Goal: Entertainment & Leisure: Browse casually

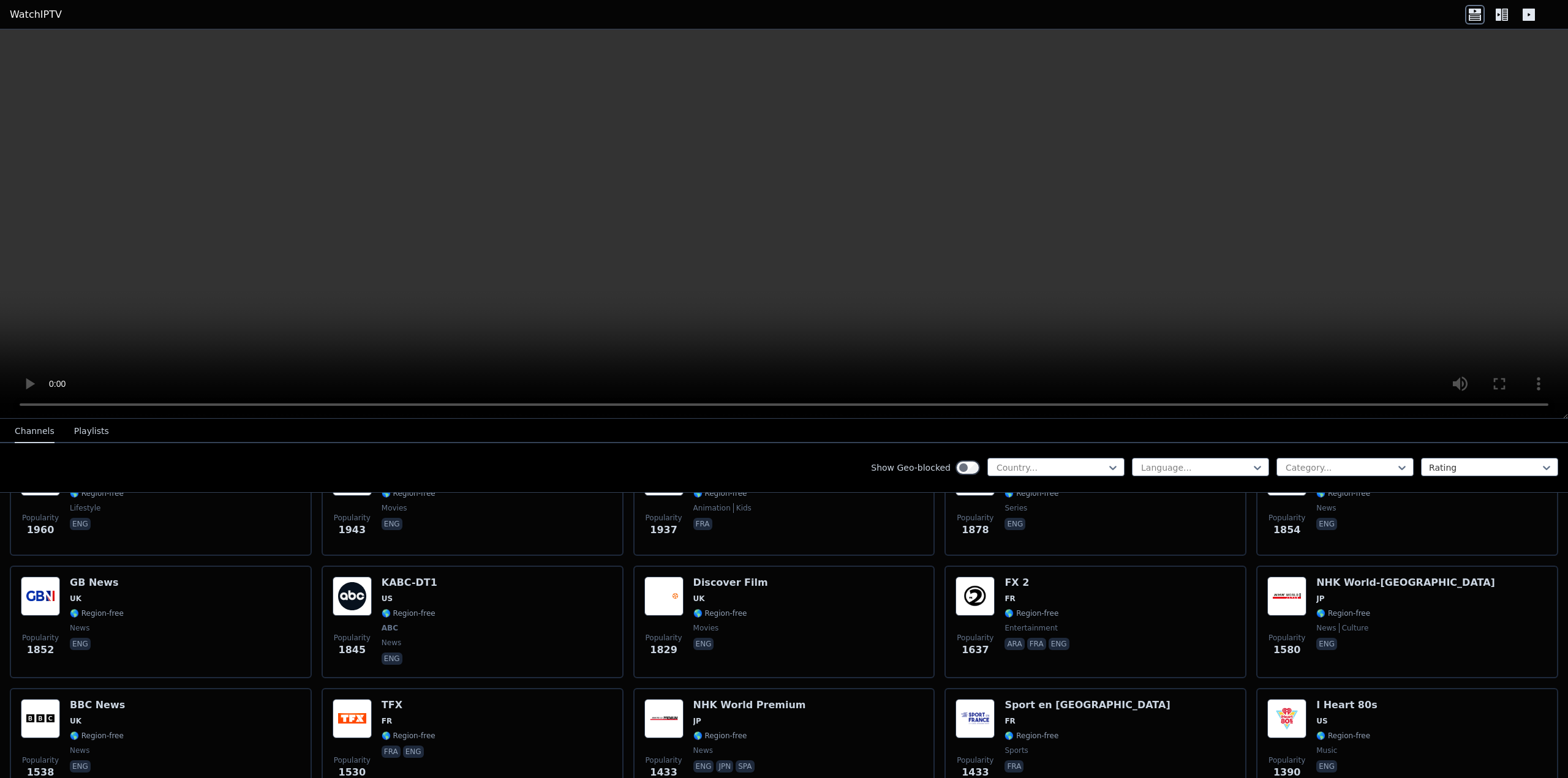
scroll to position [735, 0]
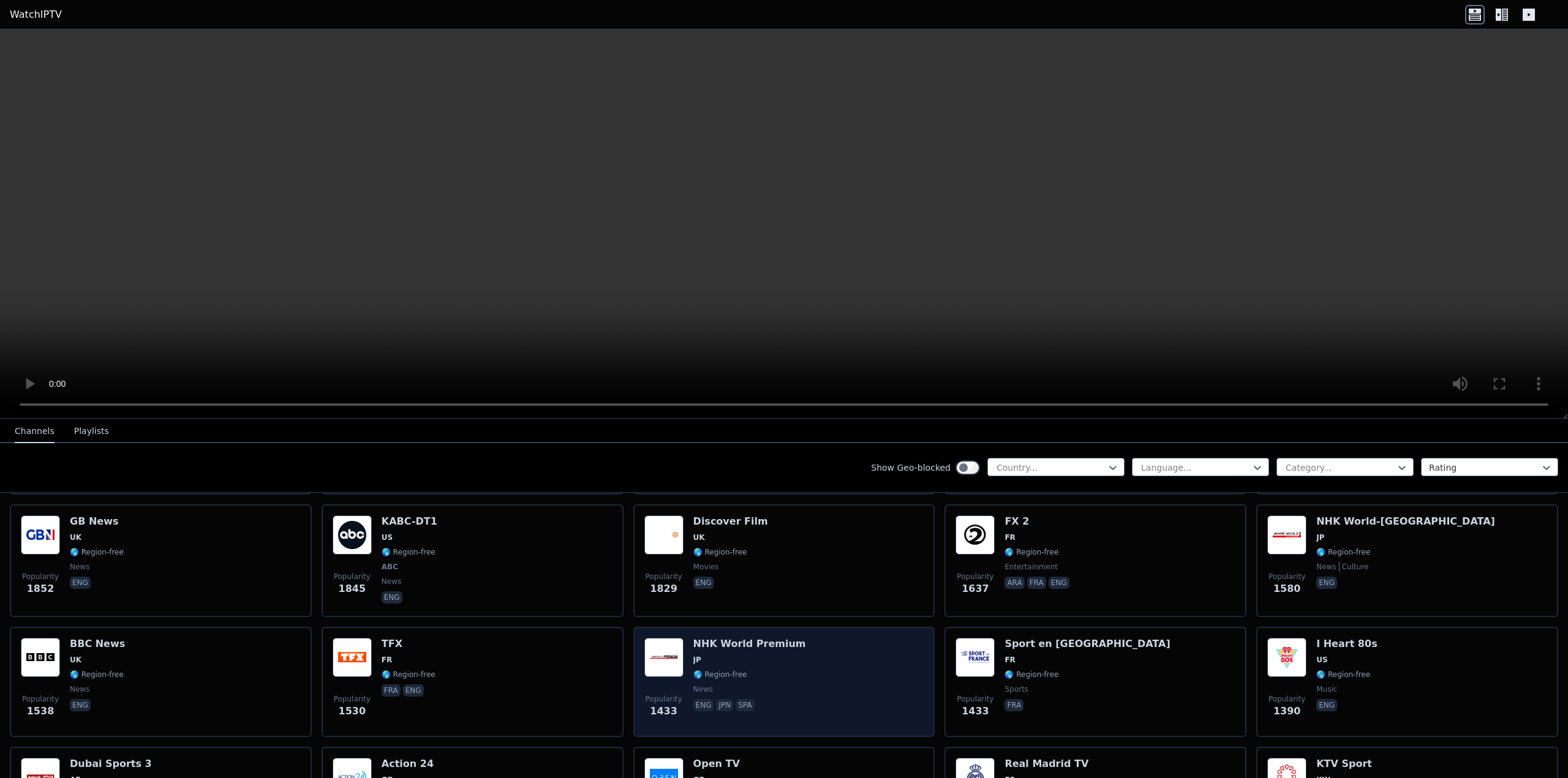
click at [776, 627] on div "Popularity 1433 NHK World Premium JP 🌎 Region-free news eng jpn spa" at bounding box center [784, 683] width 302 height 111
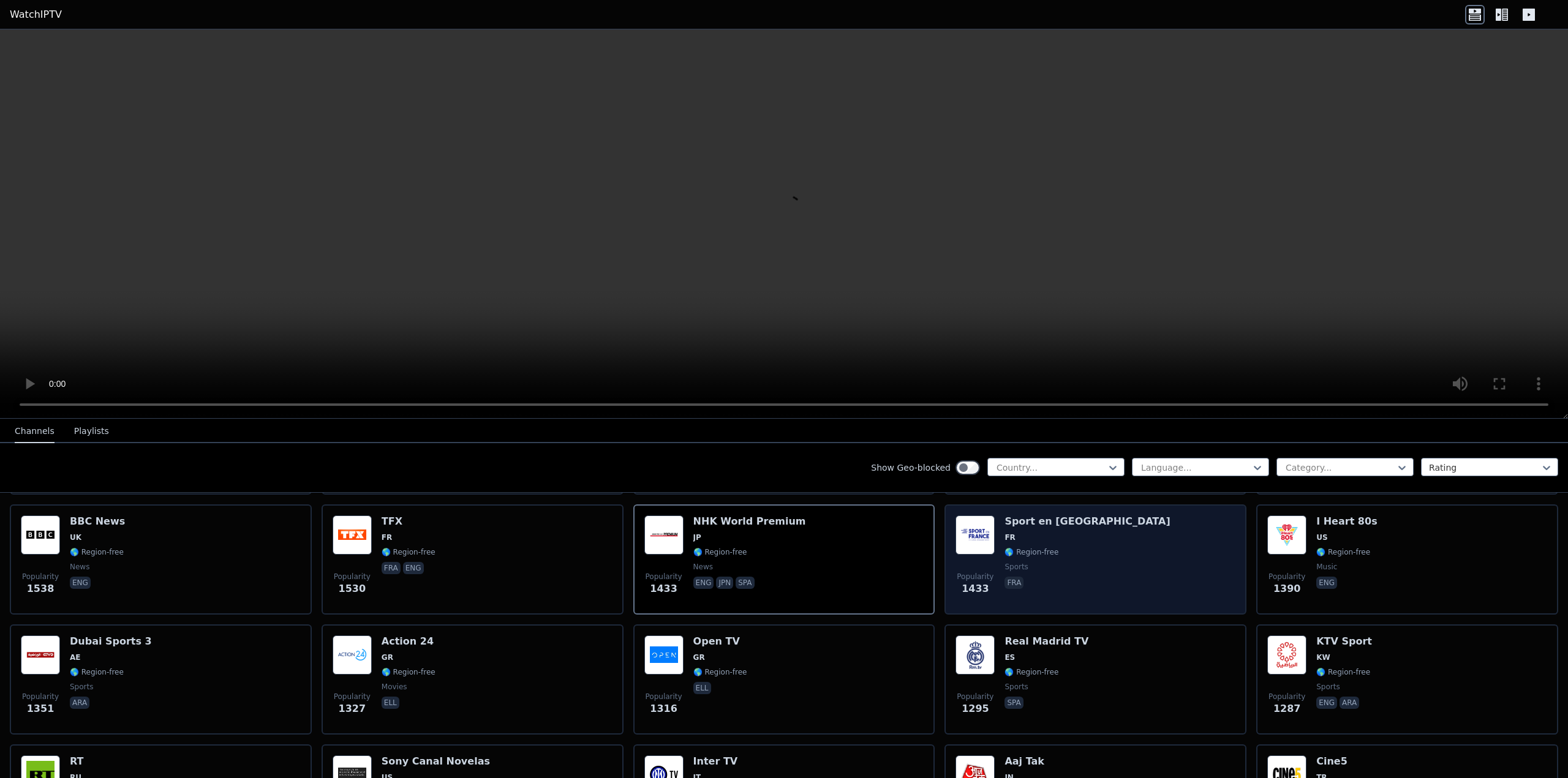
scroll to position [919, 0]
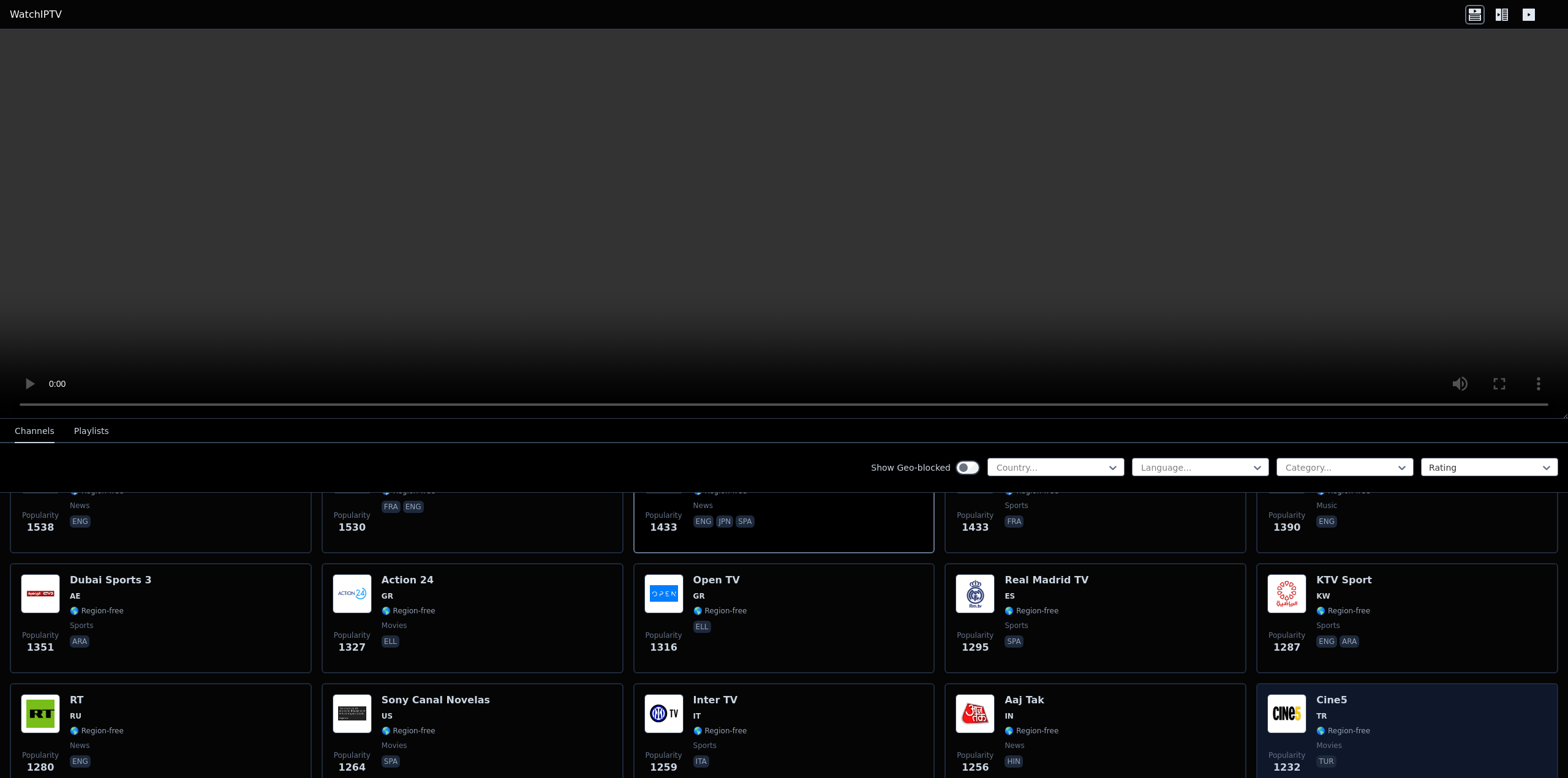
click at [1373, 712] on div "Popularity 1232 Cine5 TR 🌎 Region-free movies tur" at bounding box center [1408, 738] width 280 height 88
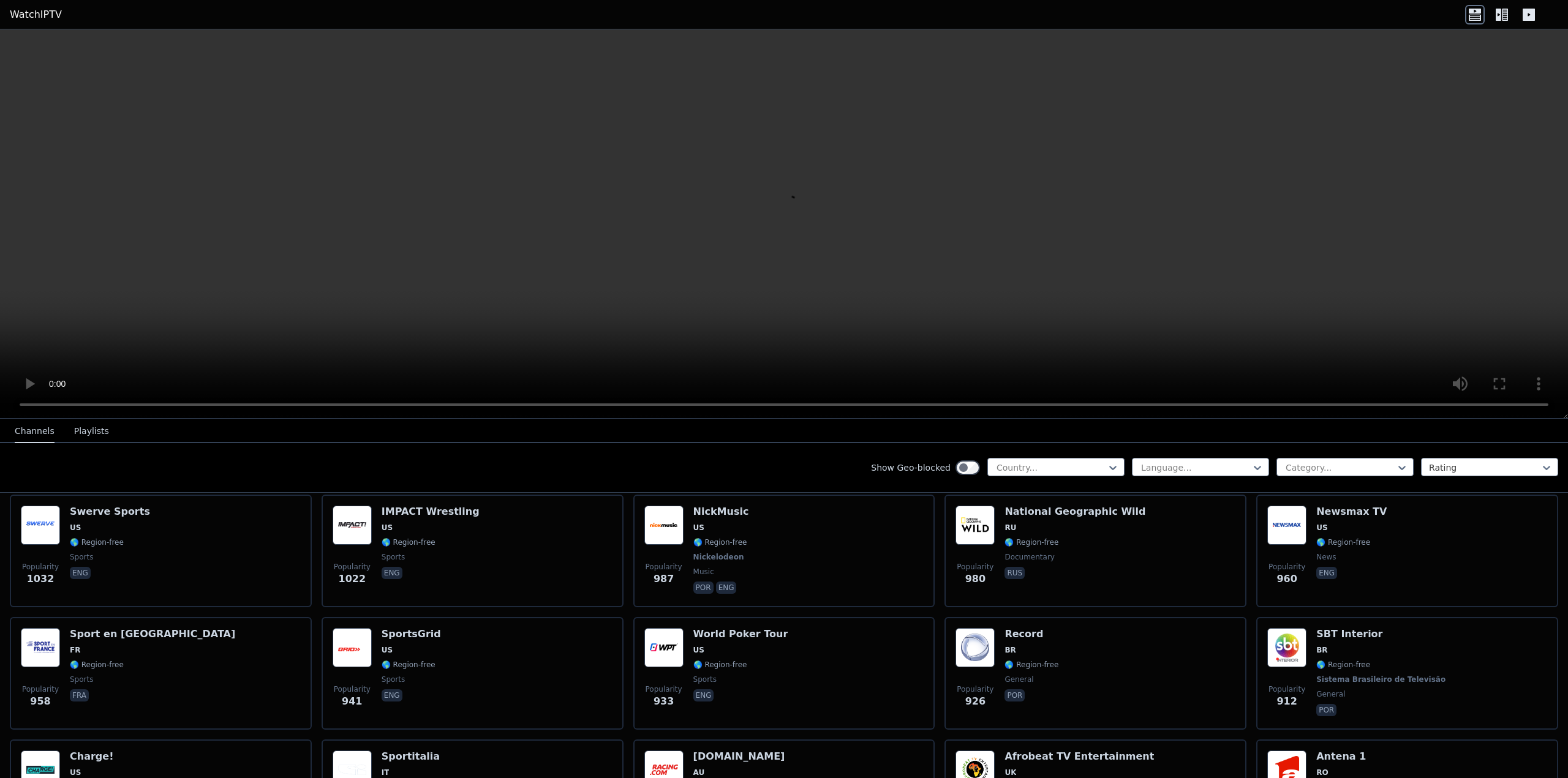
scroll to position [1531, 0]
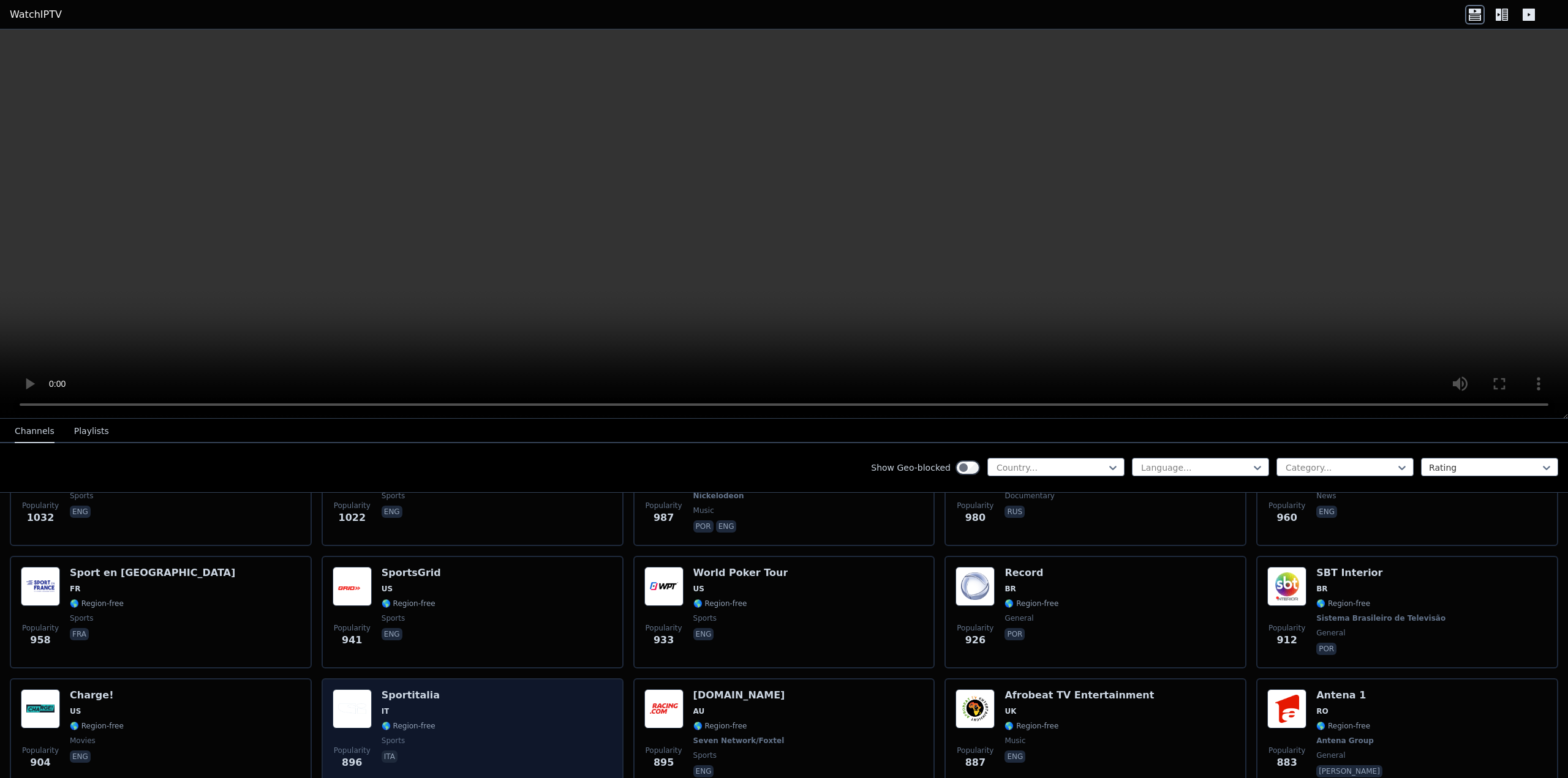
click at [415, 690] on h6 "Sportitalia" at bounding box center [410, 696] width 58 height 12
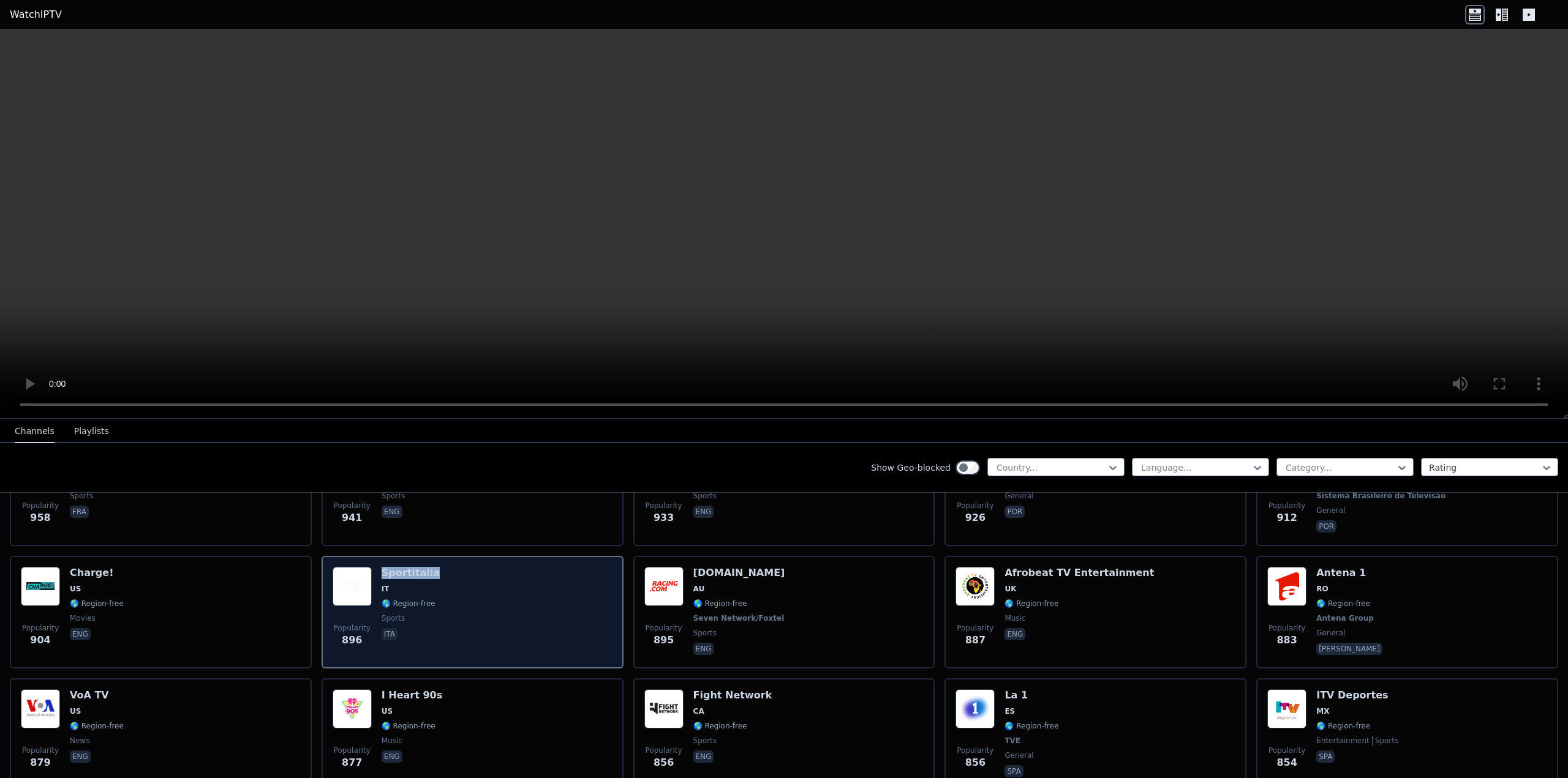
scroll to position [1715, 0]
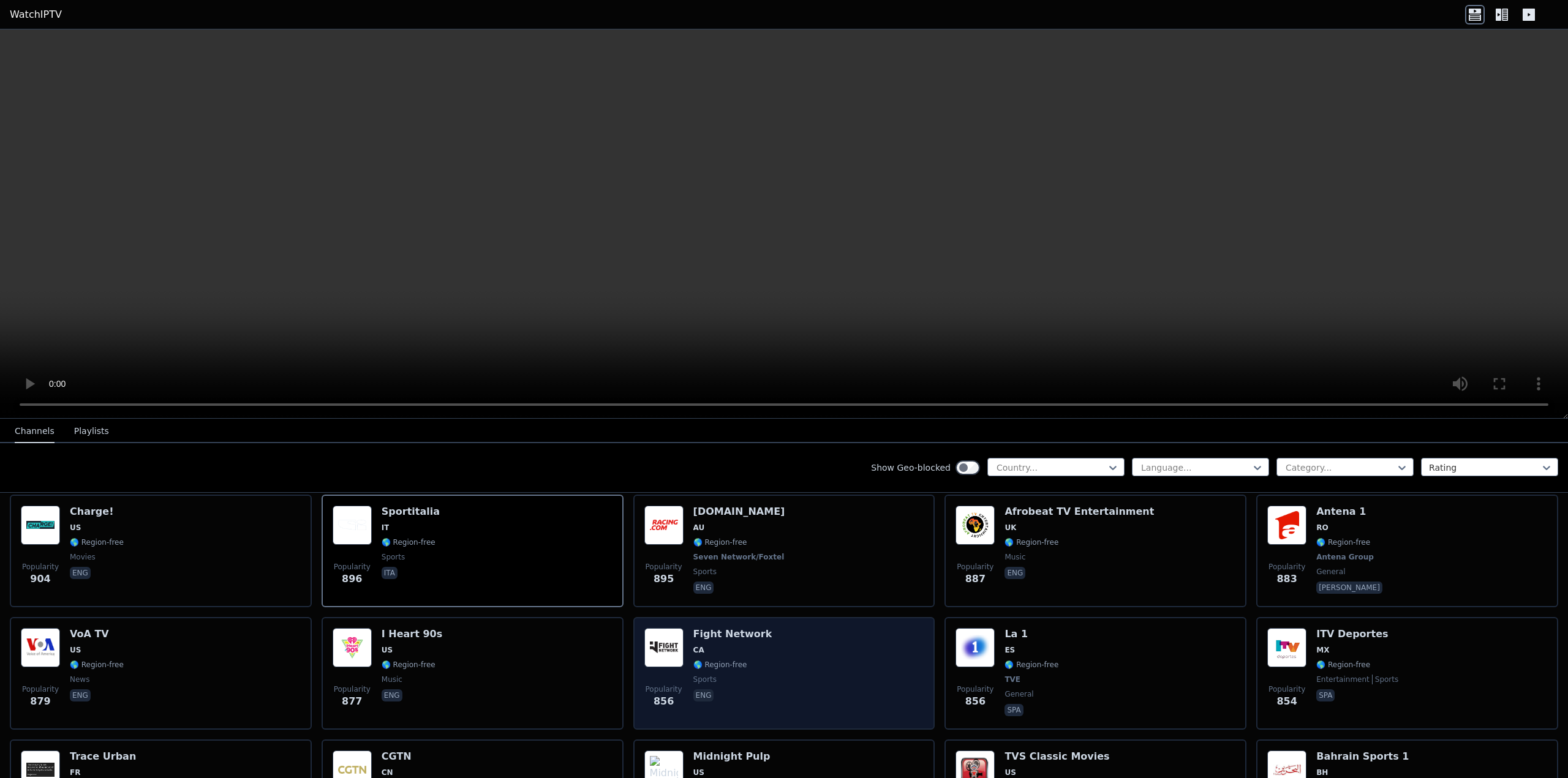
click at [727, 628] on h6 "Fight Network" at bounding box center [733, 635] width 79 height 12
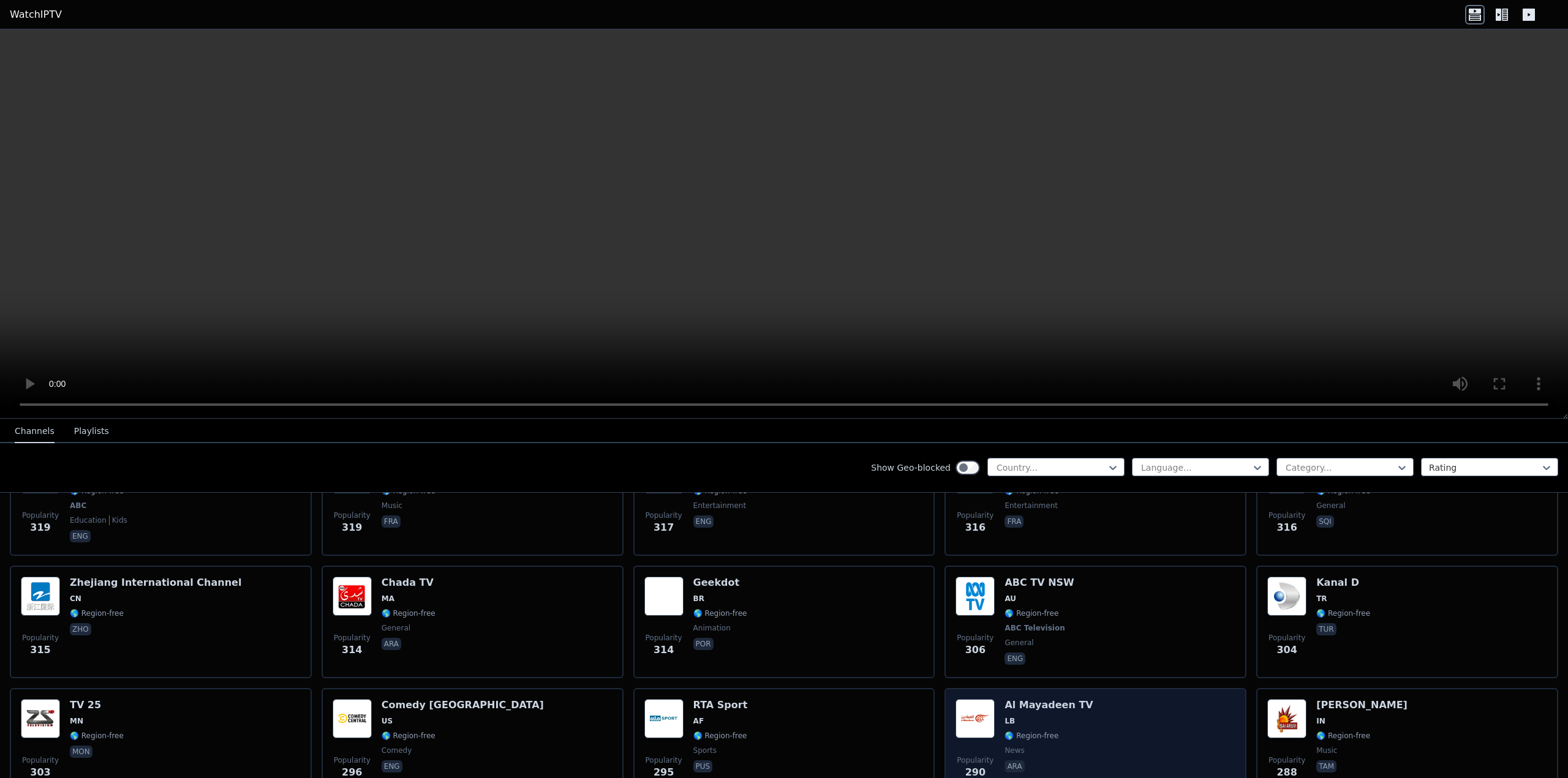
scroll to position [5862, 0]
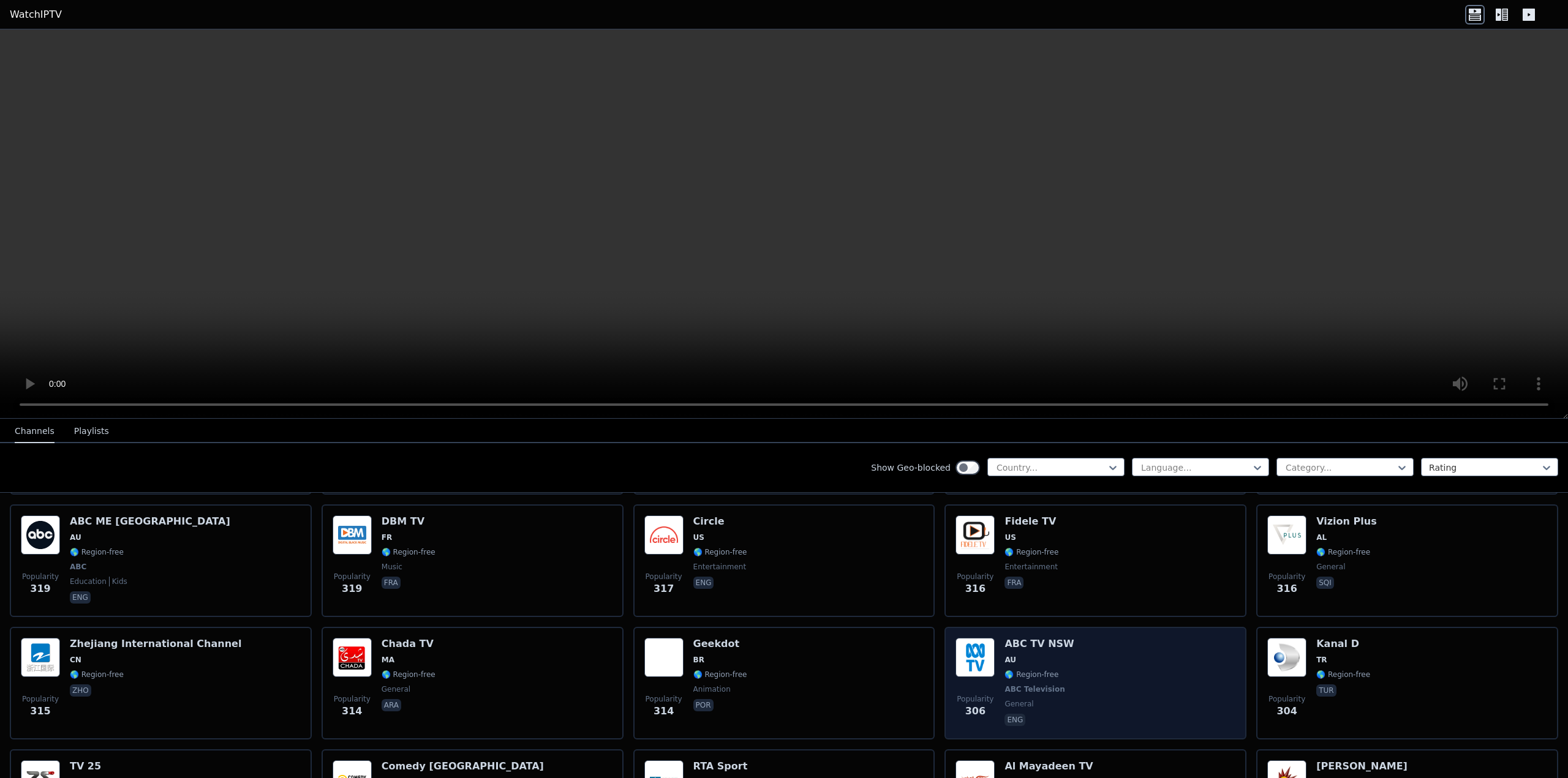
click at [1005, 638] on h6 "ABC TV NSW" at bounding box center [1039, 644] width 70 height 12
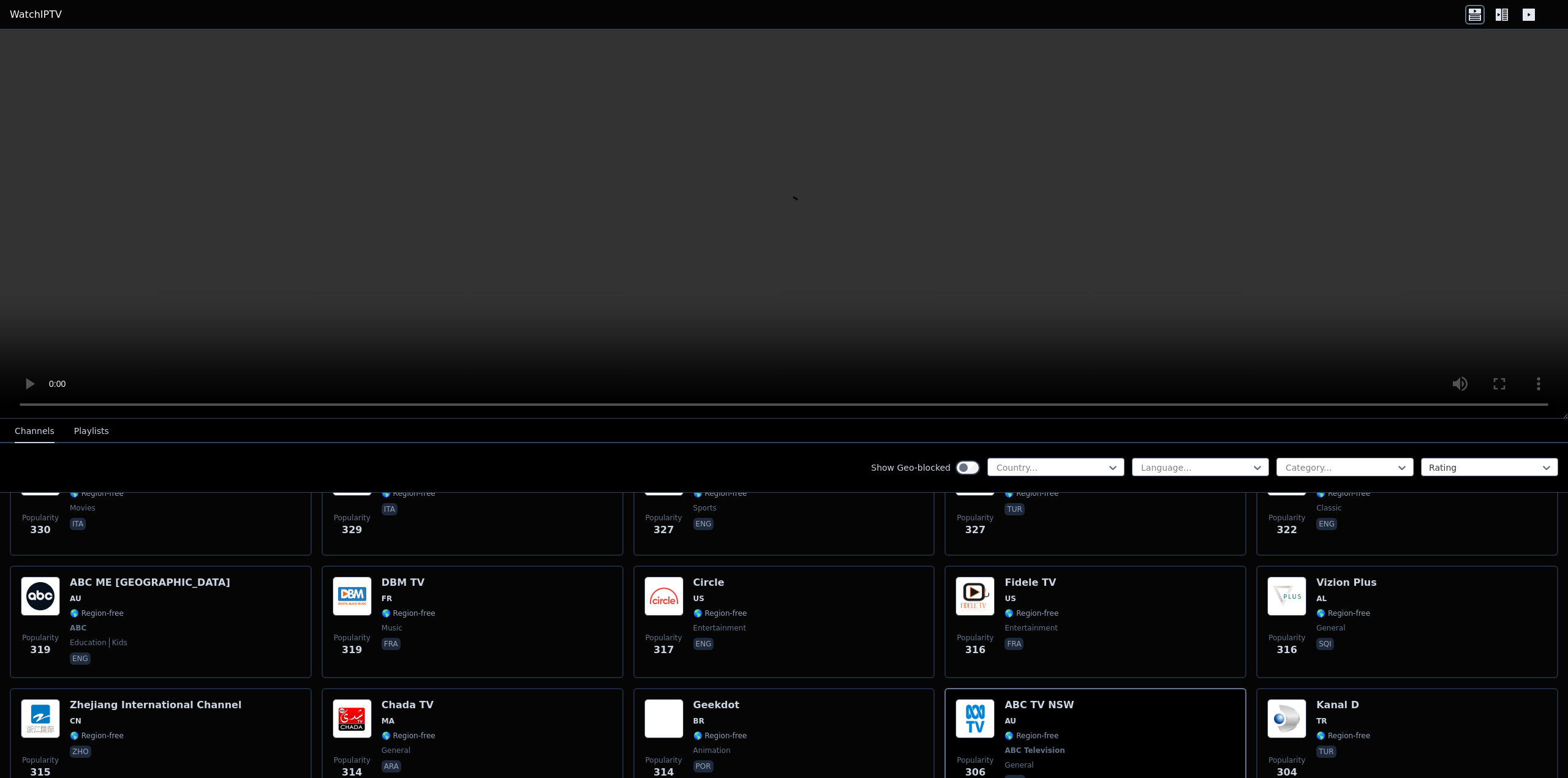
scroll to position [5679, 0]
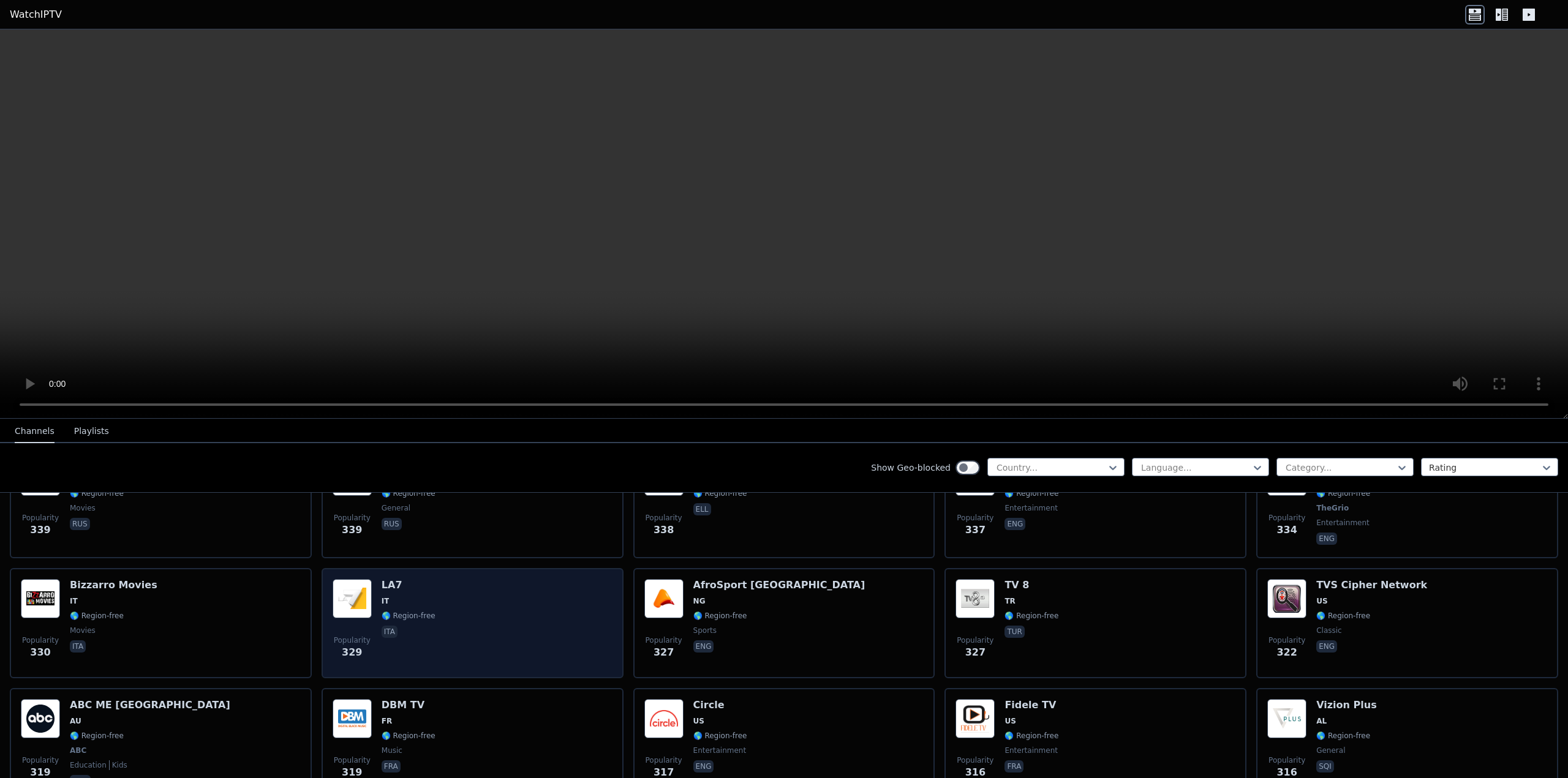
click at [382, 579] on h6 "LA7" at bounding box center [408, 586] width 53 height 12
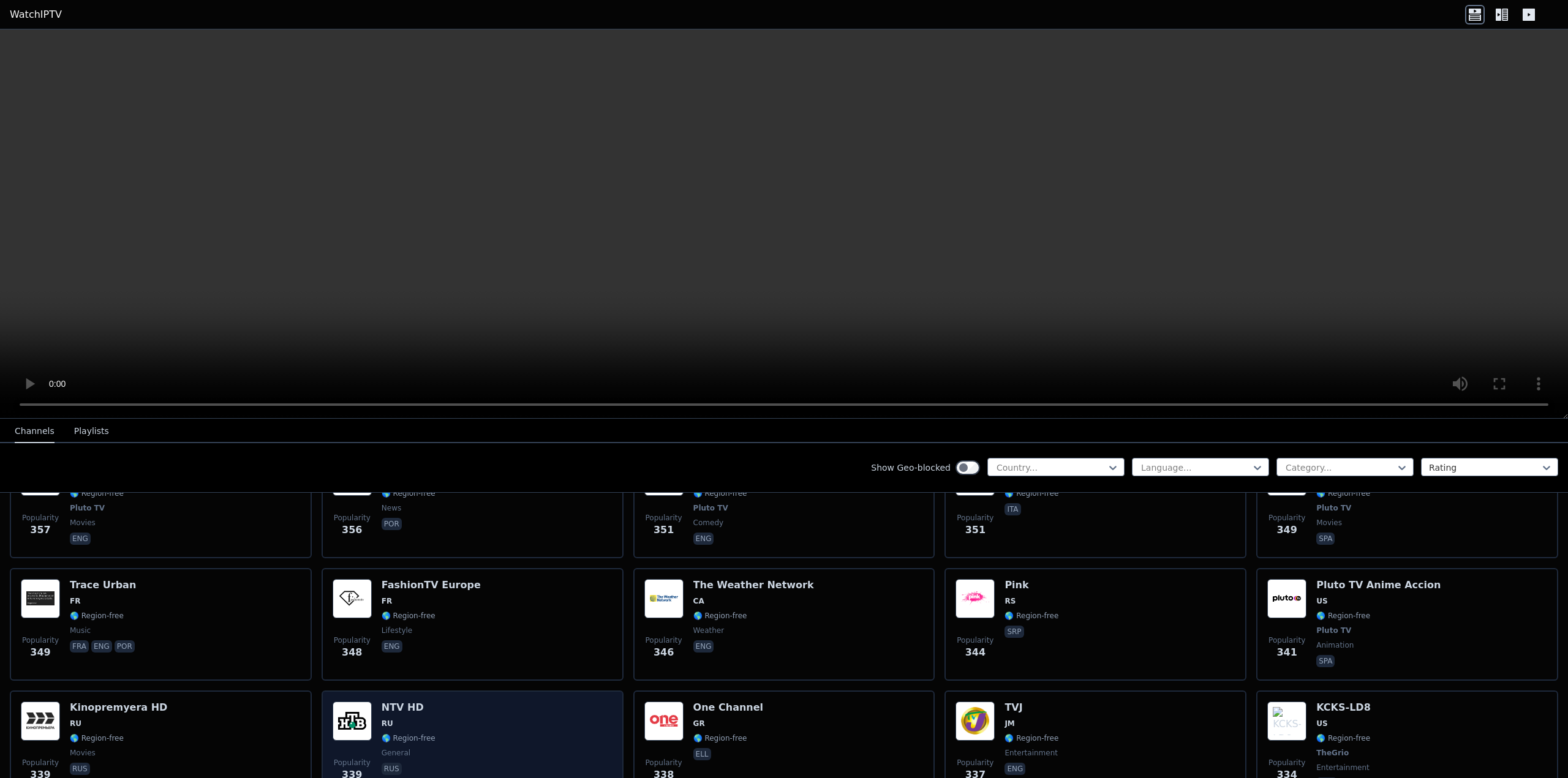
scroll to position [5372, 0]
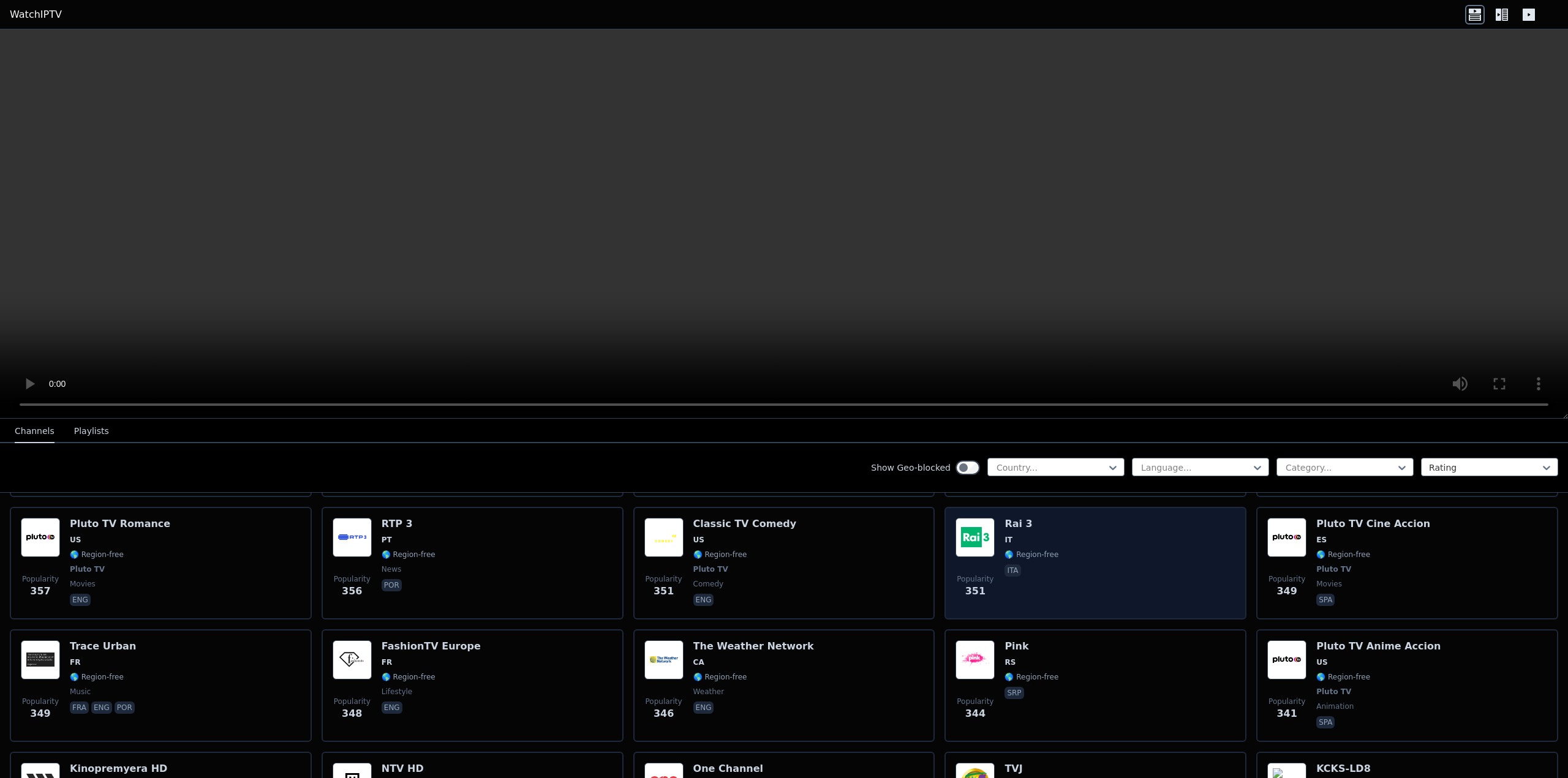
click at [1061, 520] on div "Popularity 351 Rai 3 IT 🌎 Region-free ita" at bounding box center [1096, 563] width 280 height 91
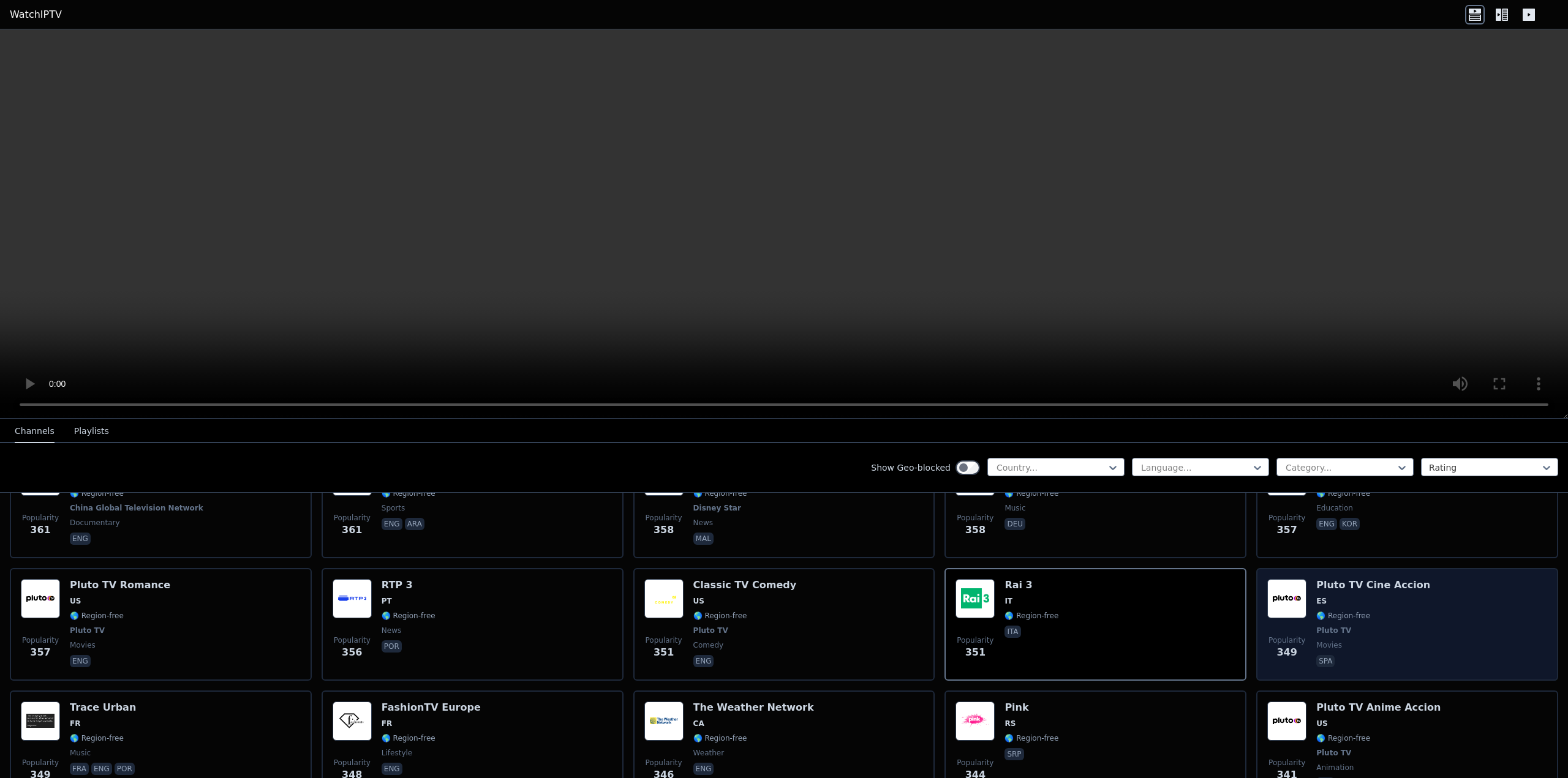
scroll to position [5250, 0]
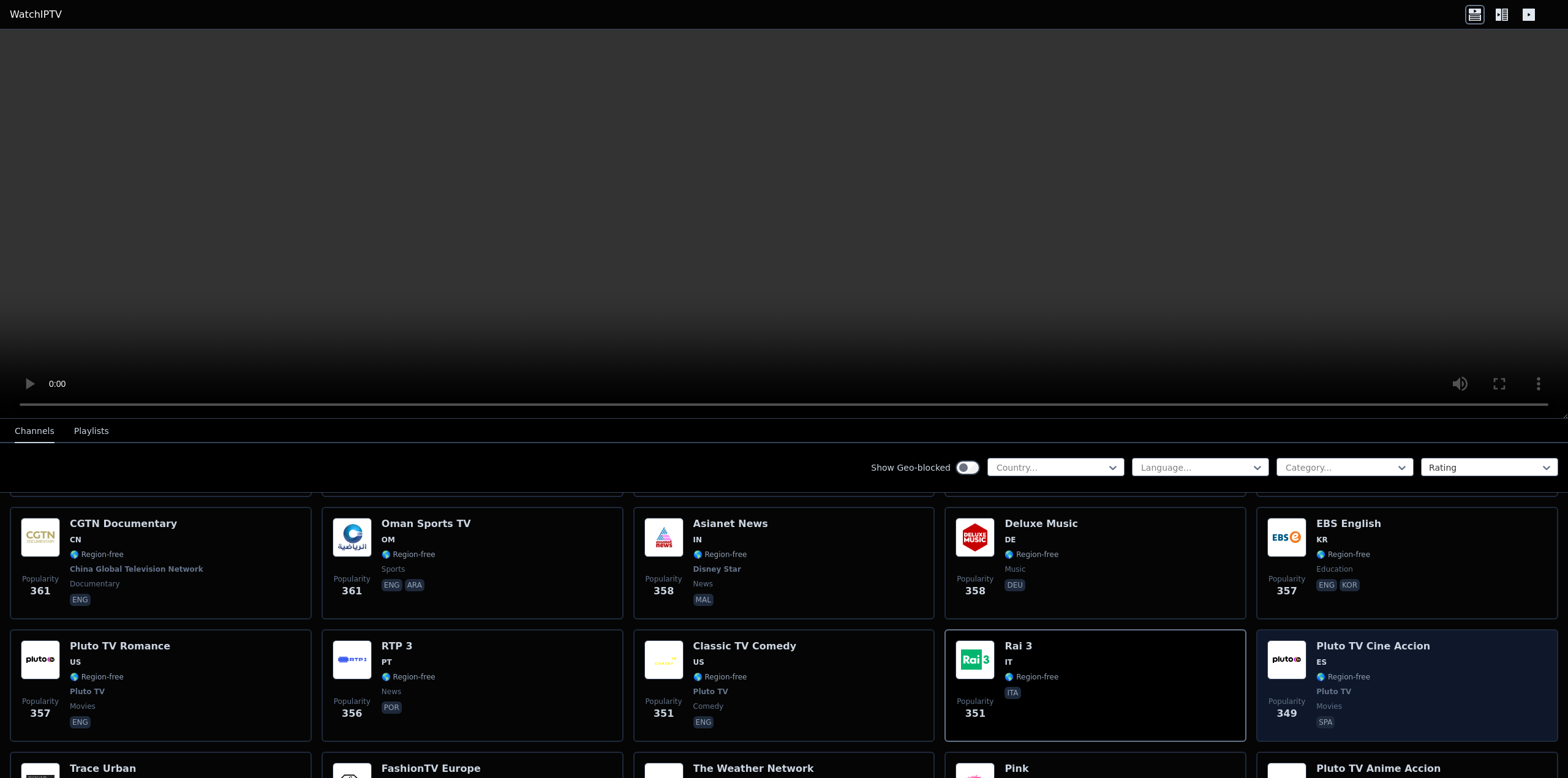
click at [1436, 520] on div "Popularity 357 EBS English KR 🌎 Region-free education eng kor" at bounding box center [1408, 563] width 280 height 91
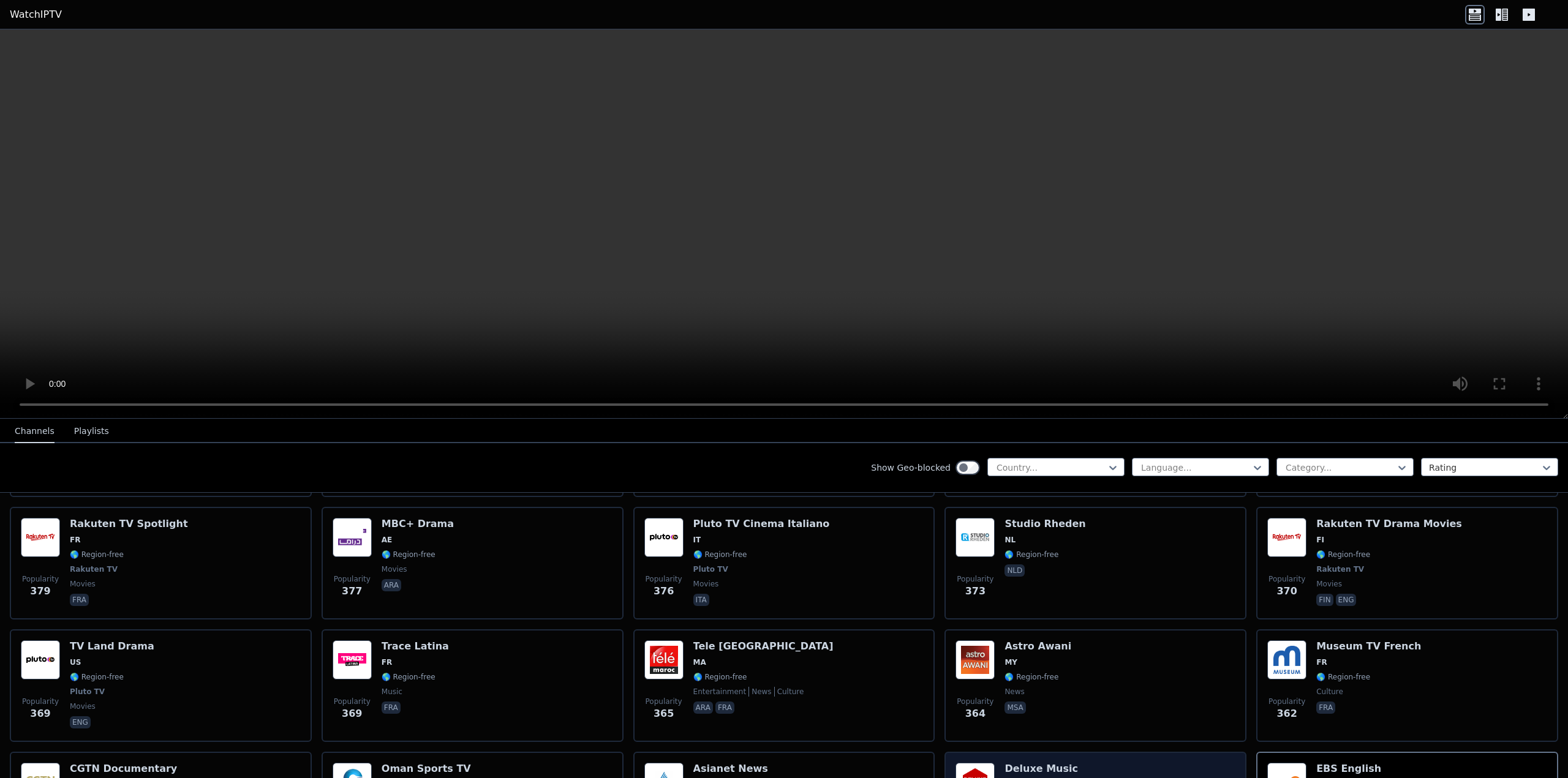
scroll to position [4943, 0]
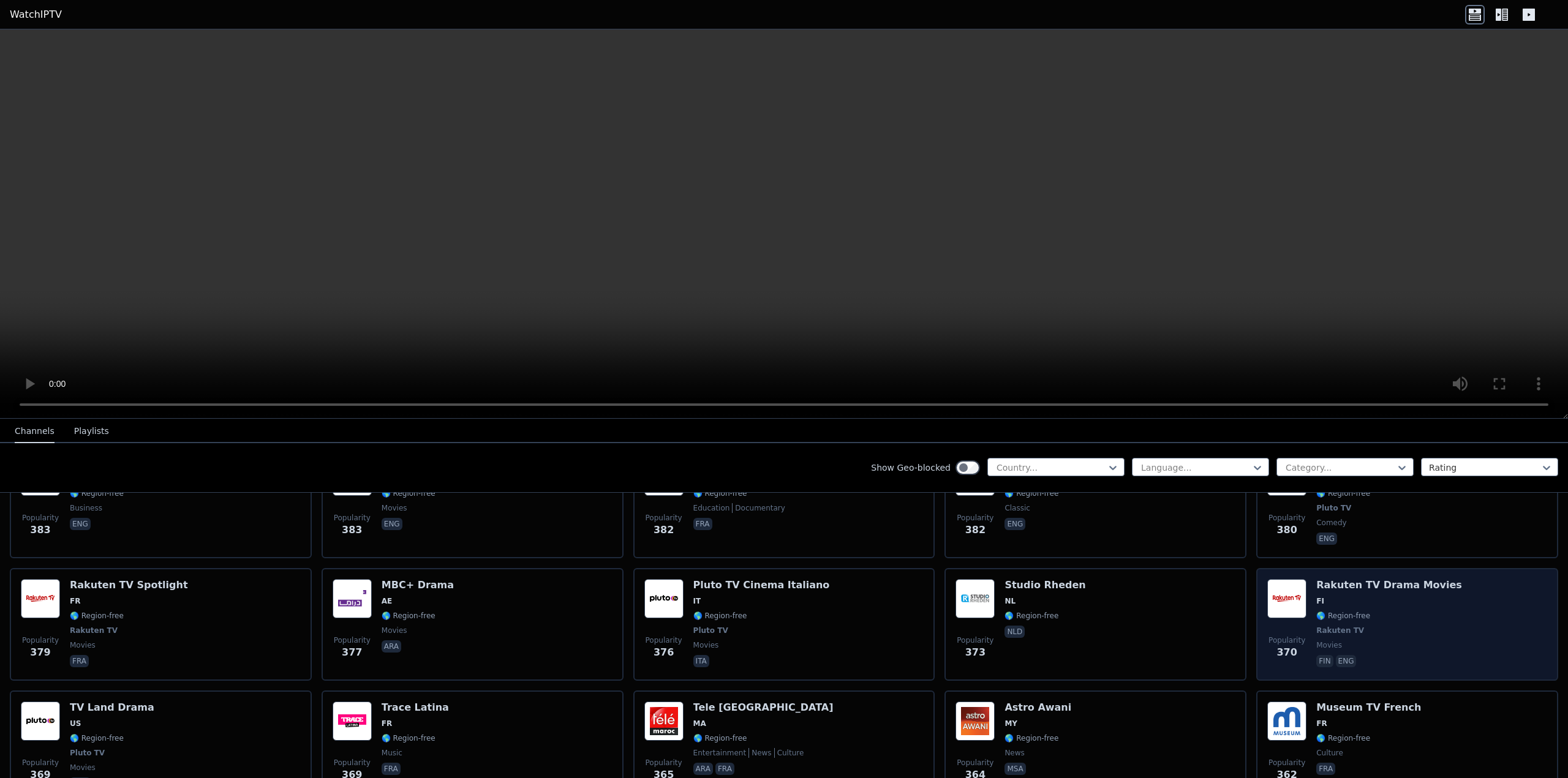
click at [1339, 579] on h6 "Rakuten TV Drama Movies" at bounding box center [1390, 586] width 146 height 12
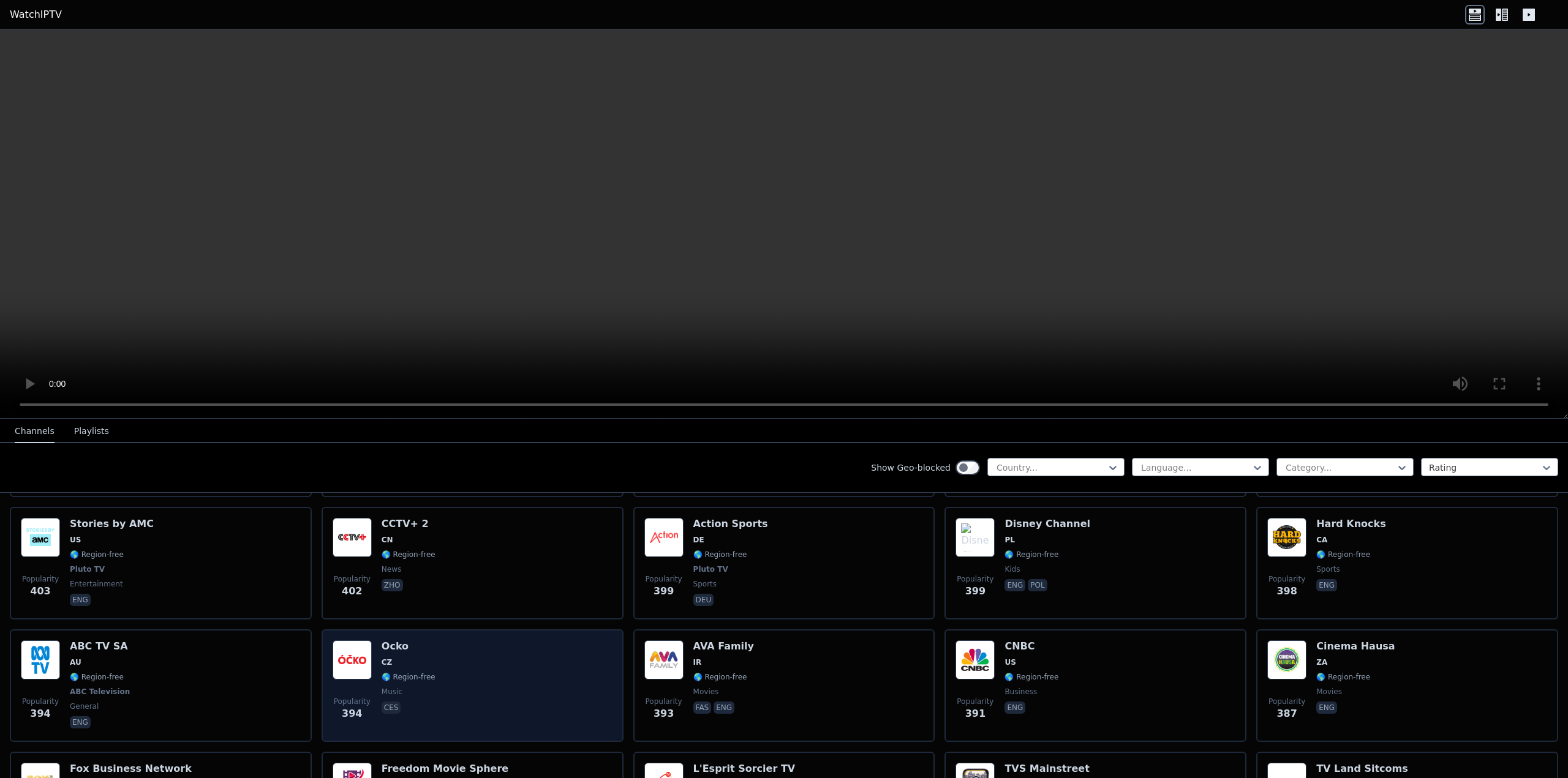
scroll to position [4576, 0]
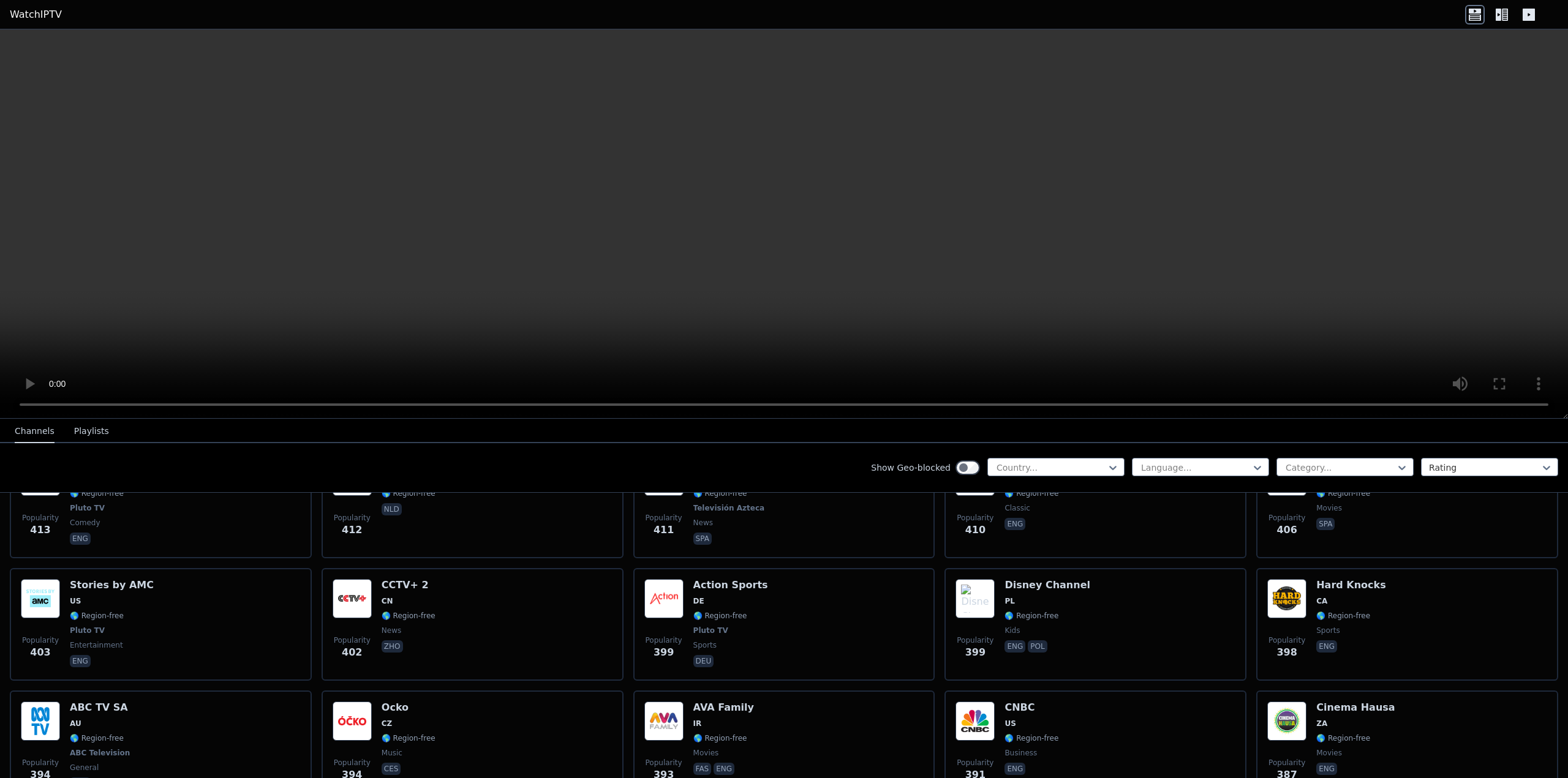
click at [1429, 67] on video at bounding box center [784, 224] width 1568 height 389
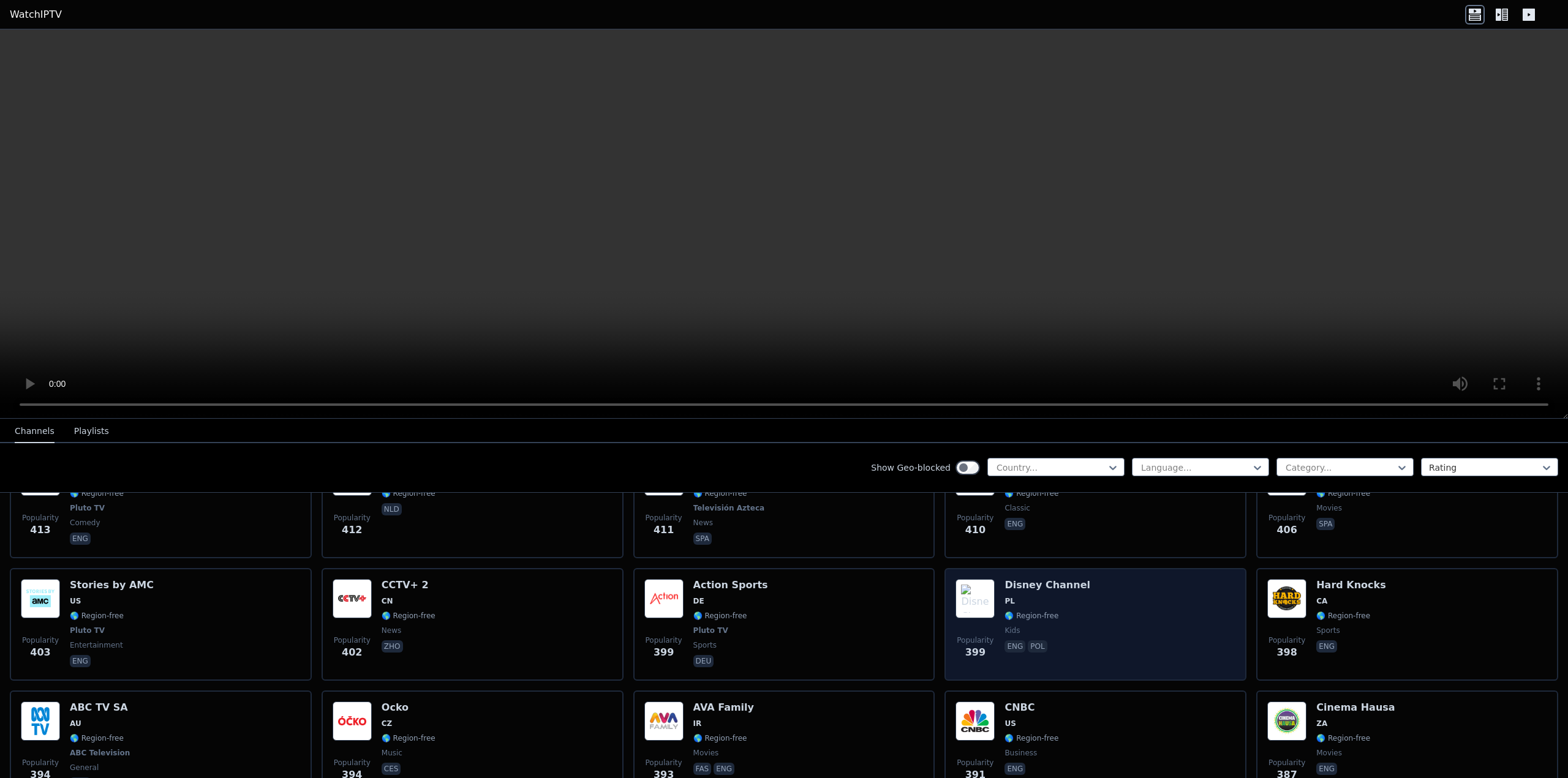
click at [1046, 583] on div "Disney Channel PL 🌎 Region-free kids eng pol" at bounding box center [1047, 625] width 86 height 91
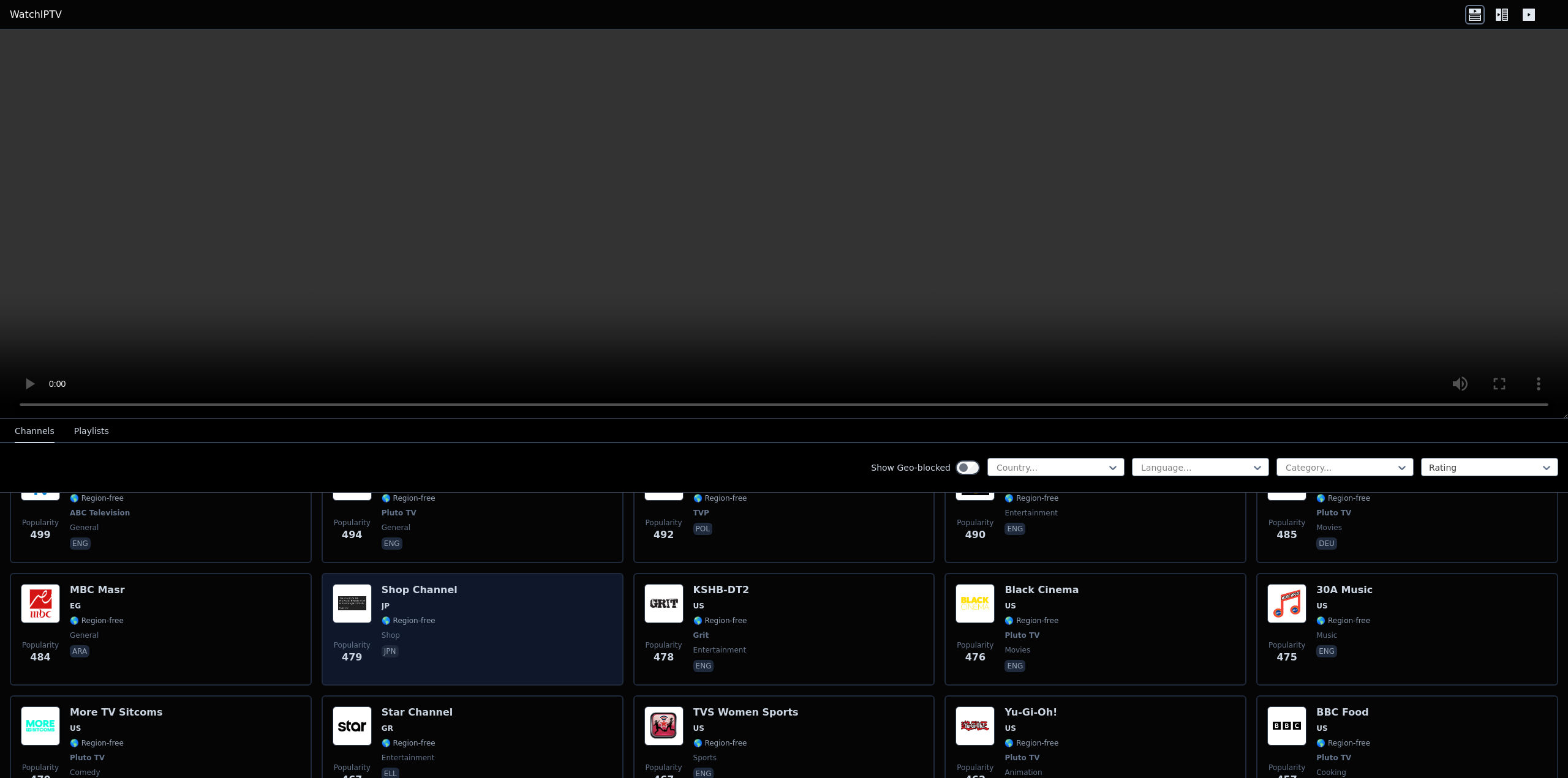
scroll to position [3596, 0]
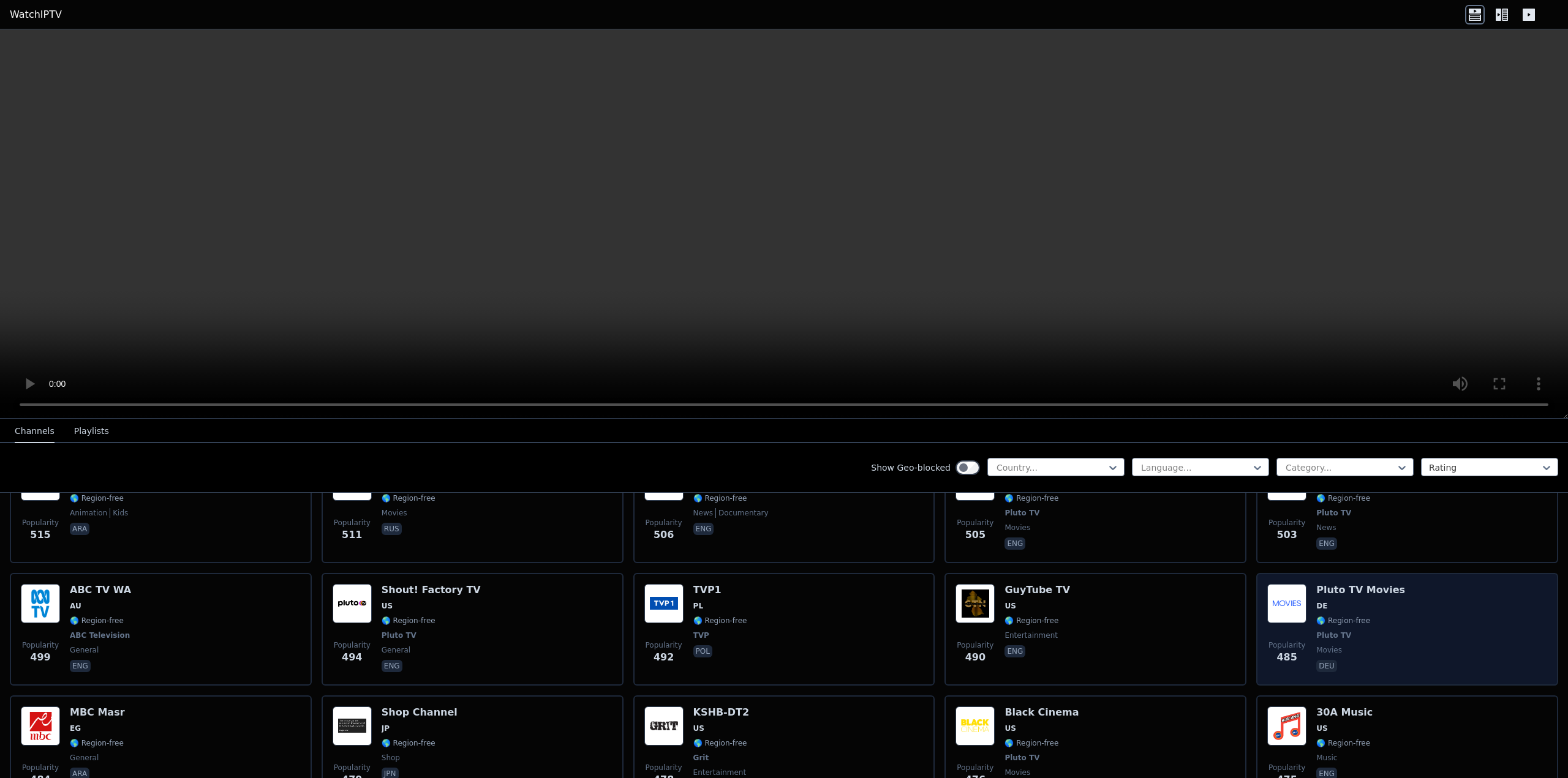
click at [1366, 602] on span "DE" at bounding box center [1361, 606] width 89 height 10
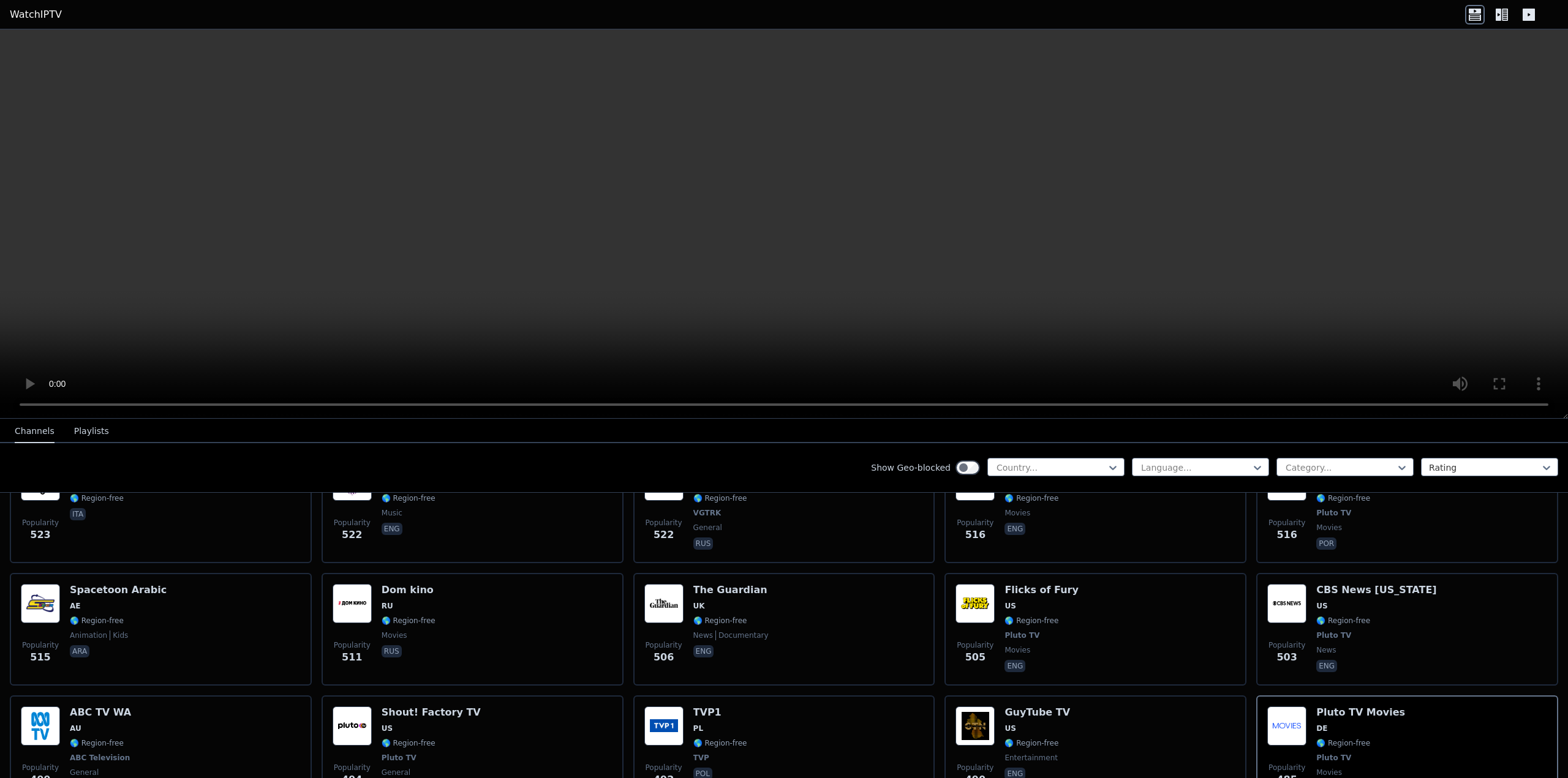
scroll to position [3412, 0]
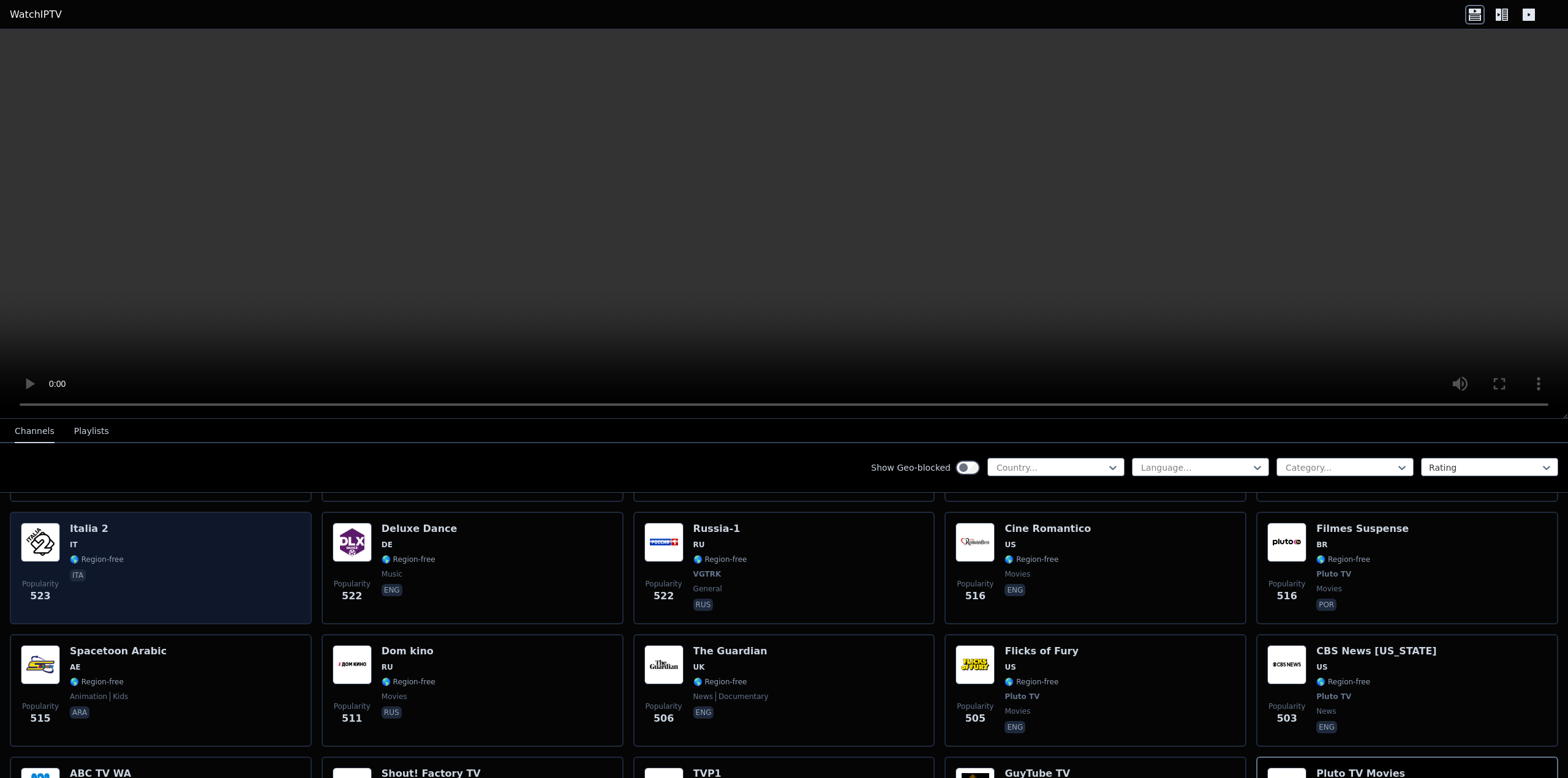
click at [74, 528] on div "Italia 2 IT 🌎 Region-free ita" at bounding box center [96, 569] width 53 height 91
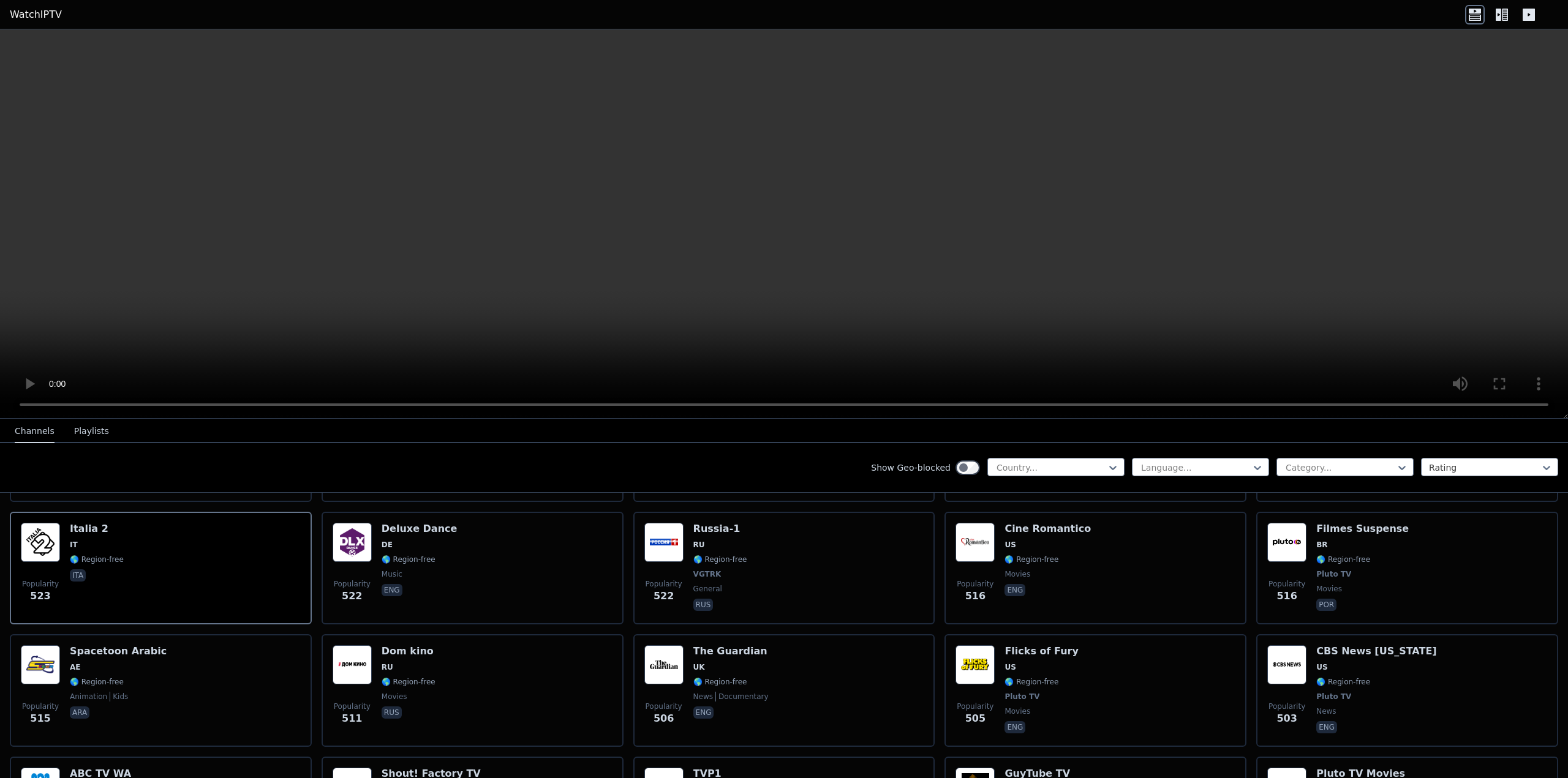
scroll to position [3290, 0]
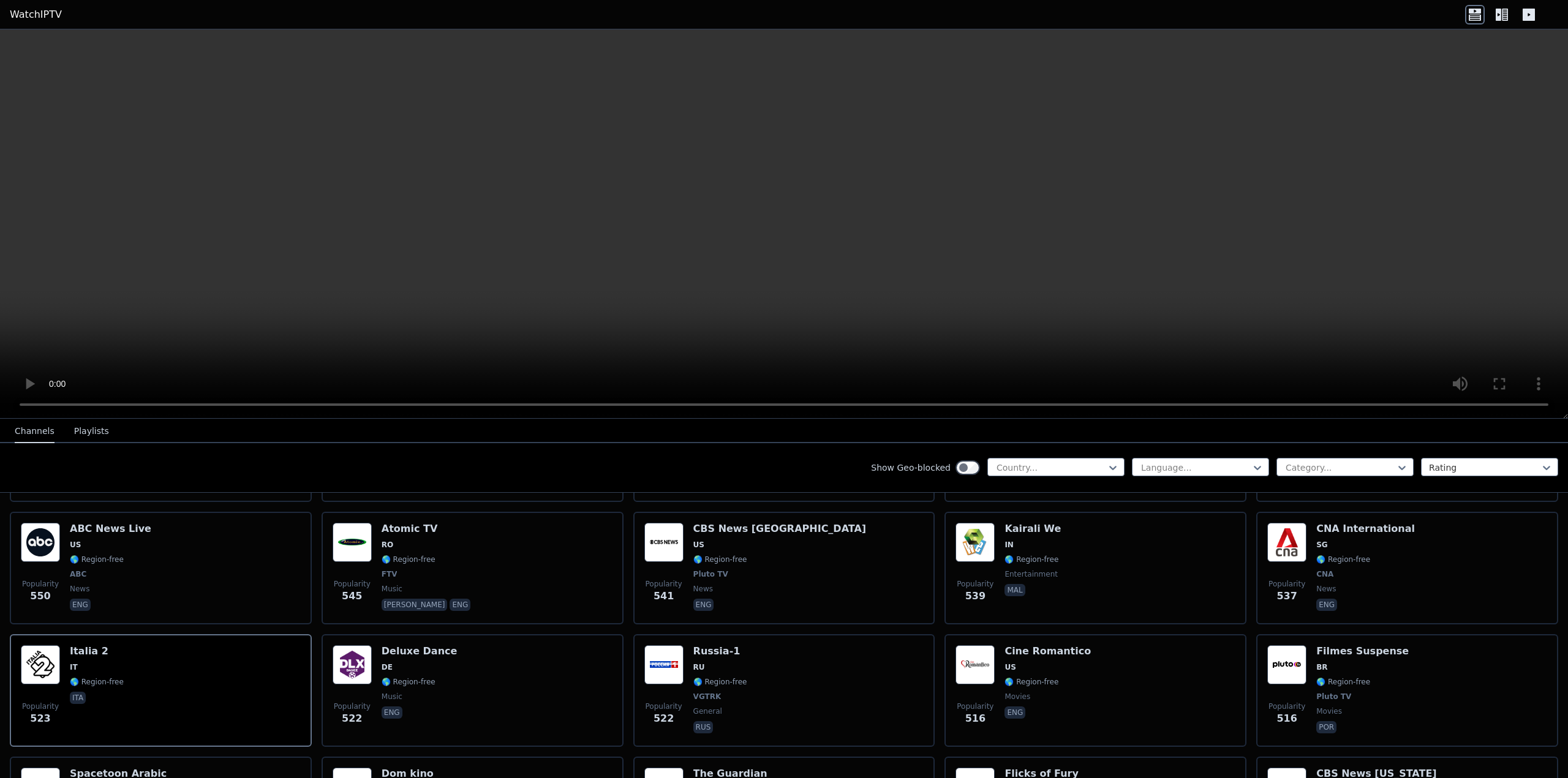
click at [1396, 142] on video at bounding box center [784, 224] width 1568 height 389
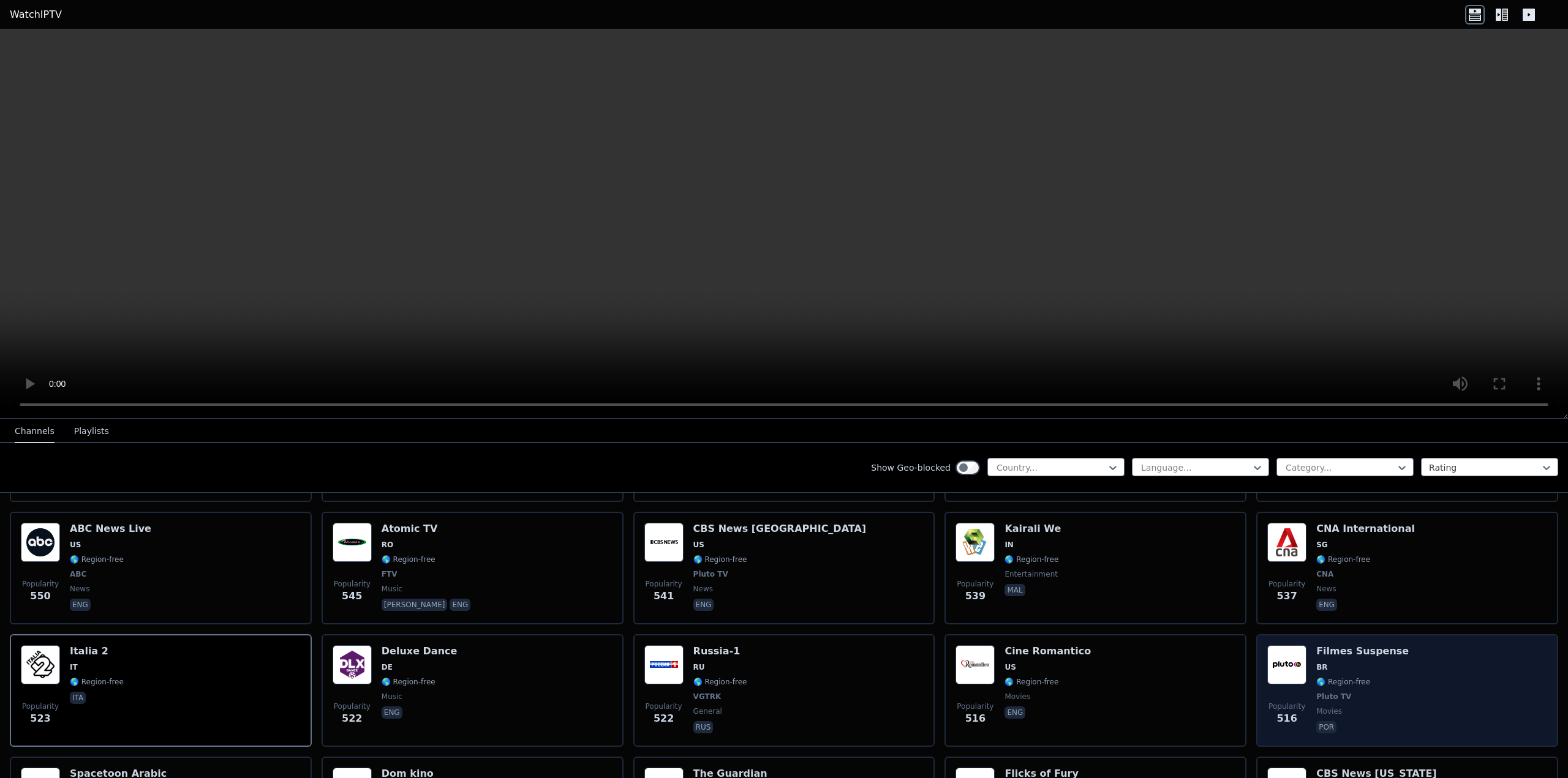
click at [1339, 647] on h6 "Filmes Suspense" at bounding box center [1363, 651] width 93 height 12
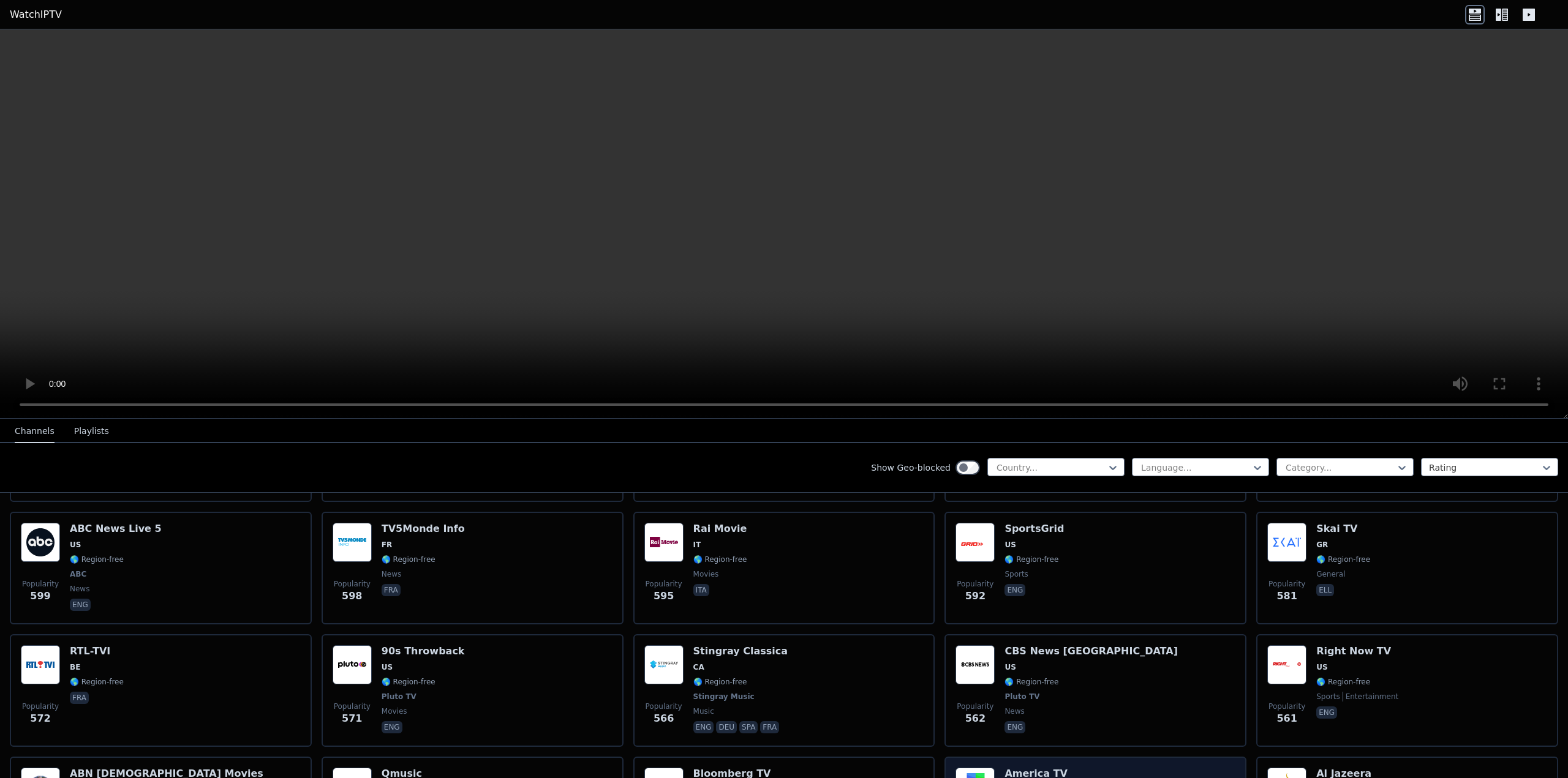
scroll to position [2862, 0]
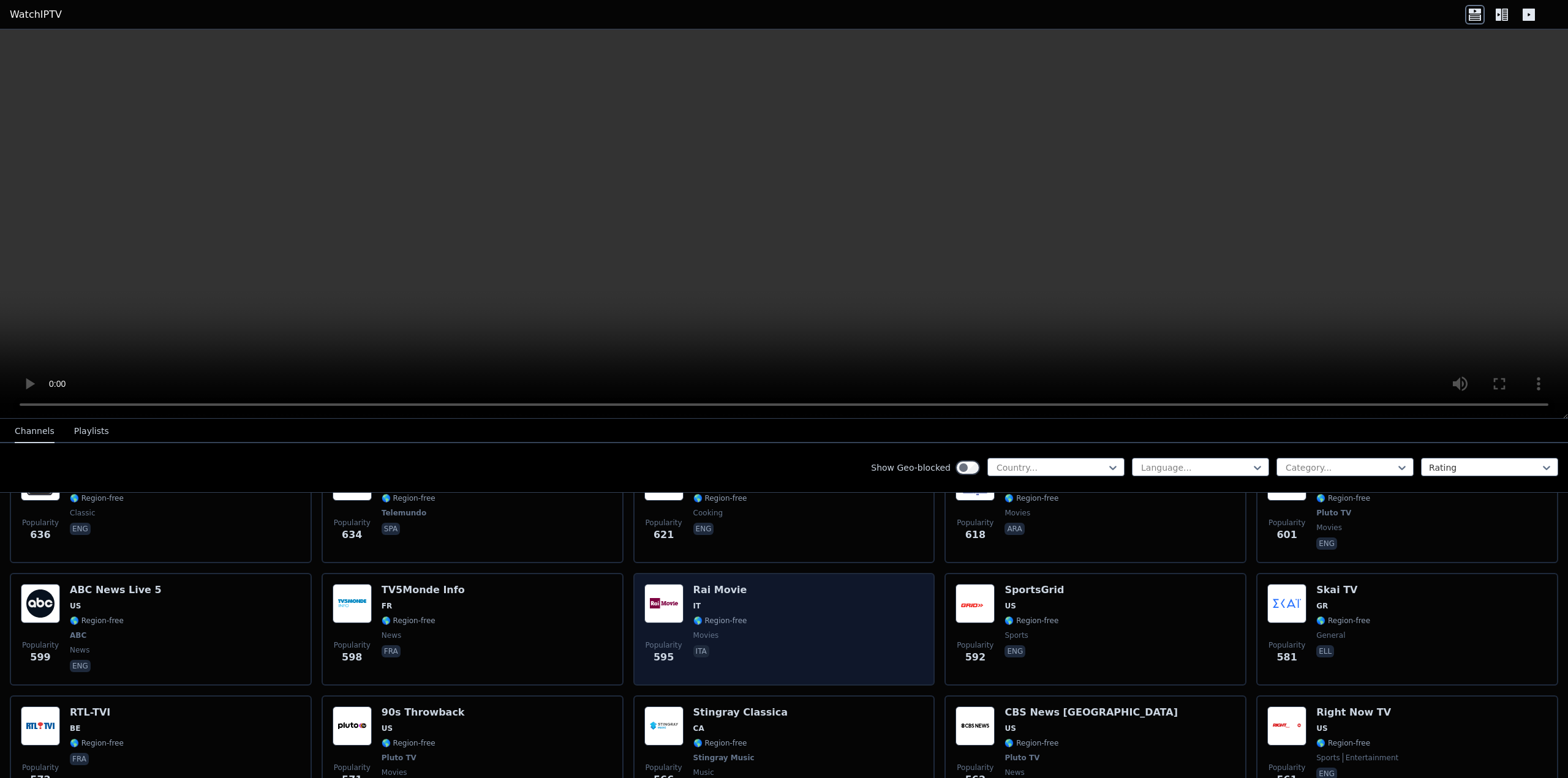
click at [798, 616] on div "Popularity 595 Rai Movie IT 🌎 Region-free movies ita" at bounding box center [784, 630] width 280 height 91
click at [800, 593] on div "Popularity 595 Rai Movie IT 🌎 Region-free movies ita" at bounding box center [784, 630] width 280 height 91
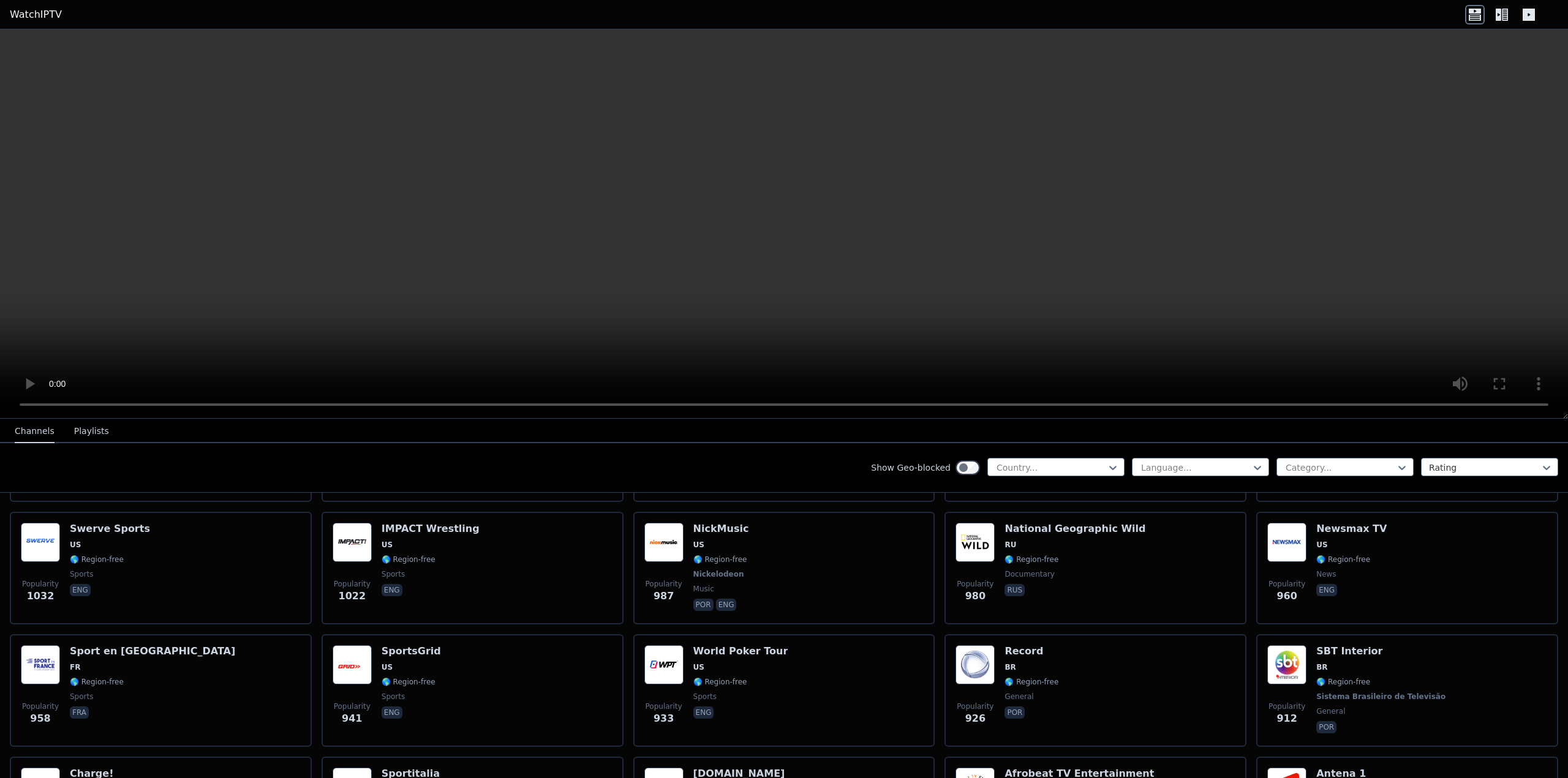
scroll to position [1269, 0]
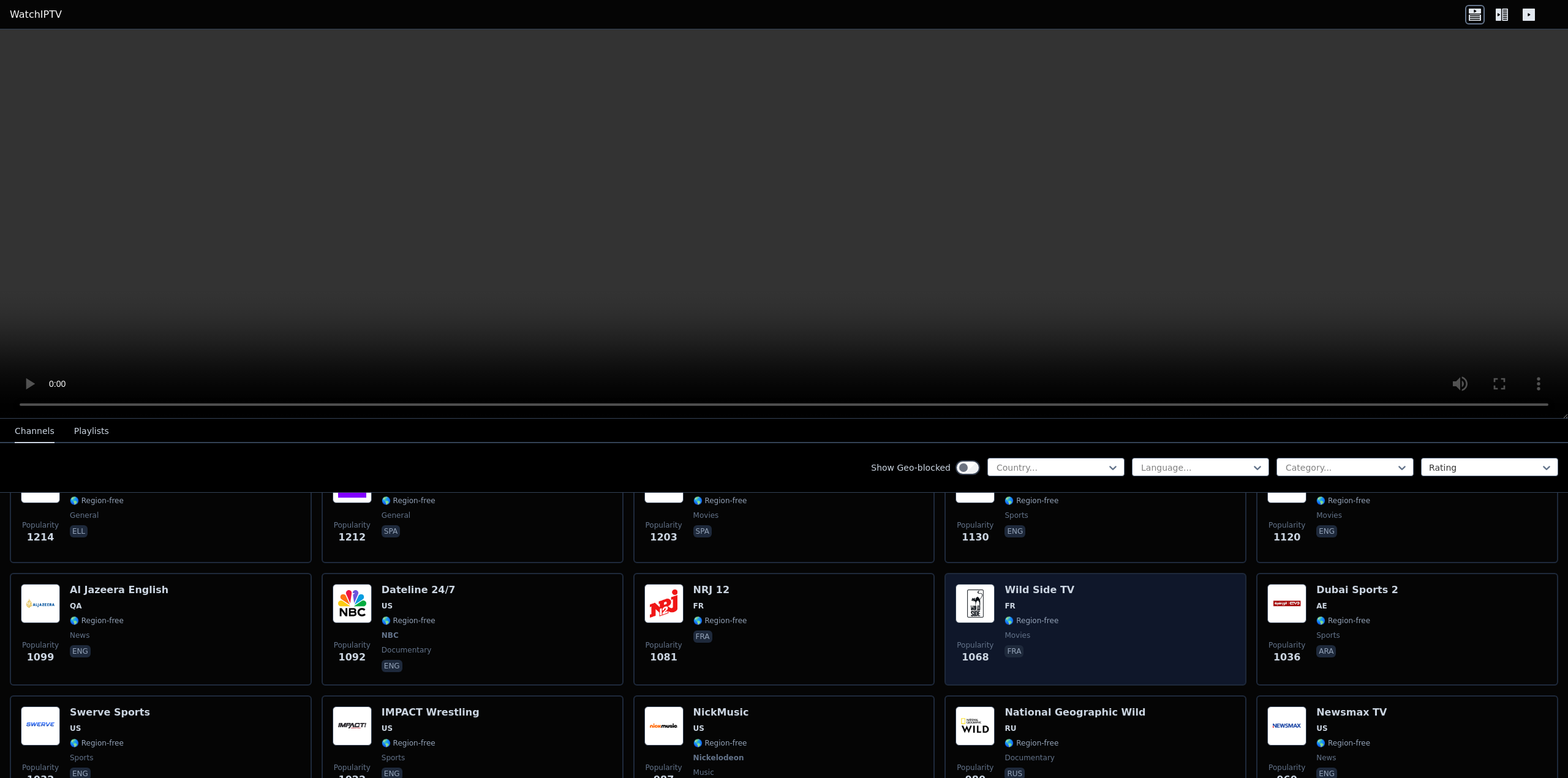
click at [1019, 645] on span "fra" at bounding box center [1039, 652] width 70 height 14
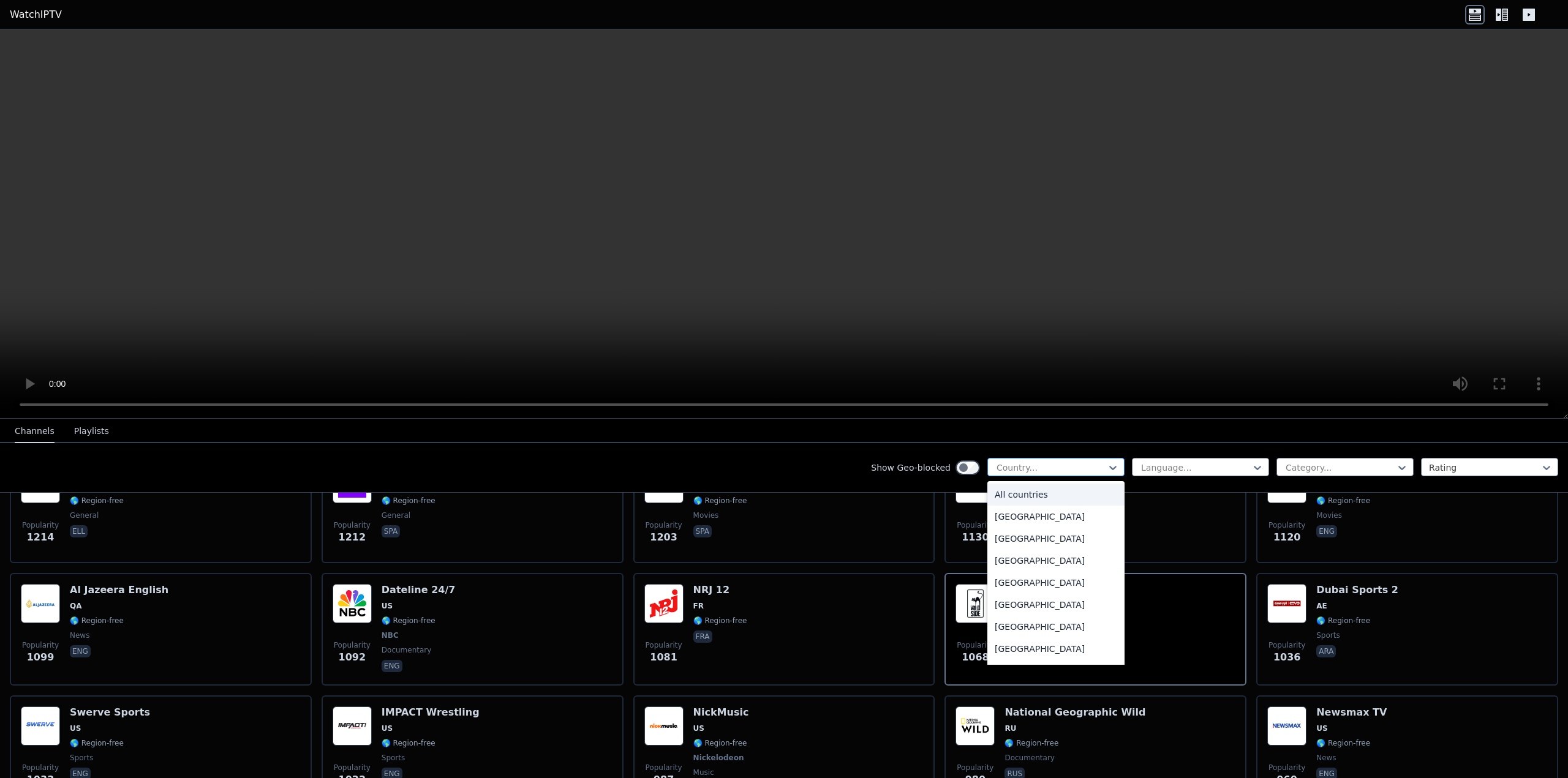
click at [1089, 469] on div at bounding box center [1051, 468] width 111 height 12
click at [1006, 635] on div "[GEOGRAPHIC_DATA]" at bounding box center [1056, 625] width 137 height 22
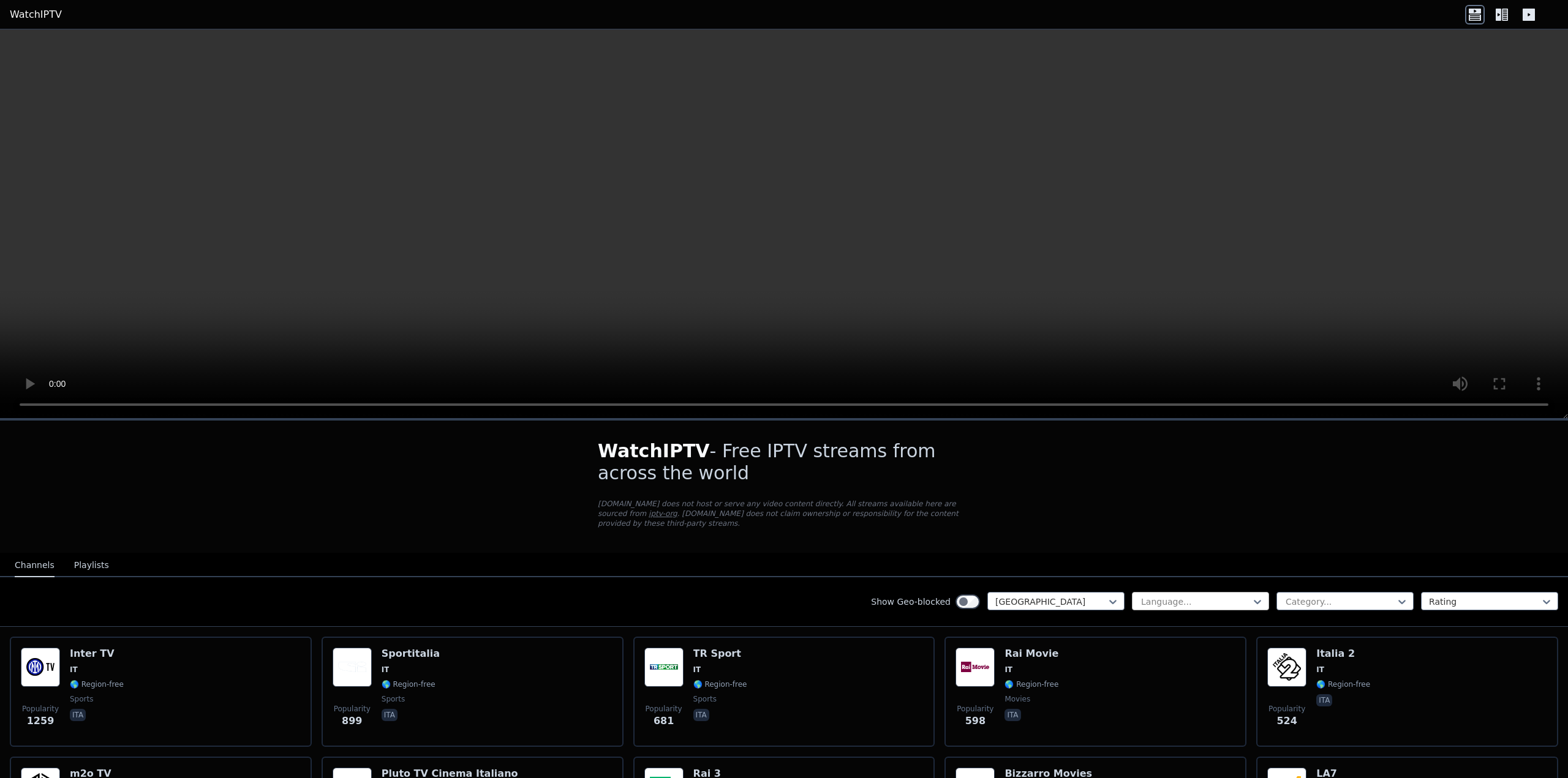
click at [1231, 596] on div at bounding box center [1195, 602] width 111 height 12
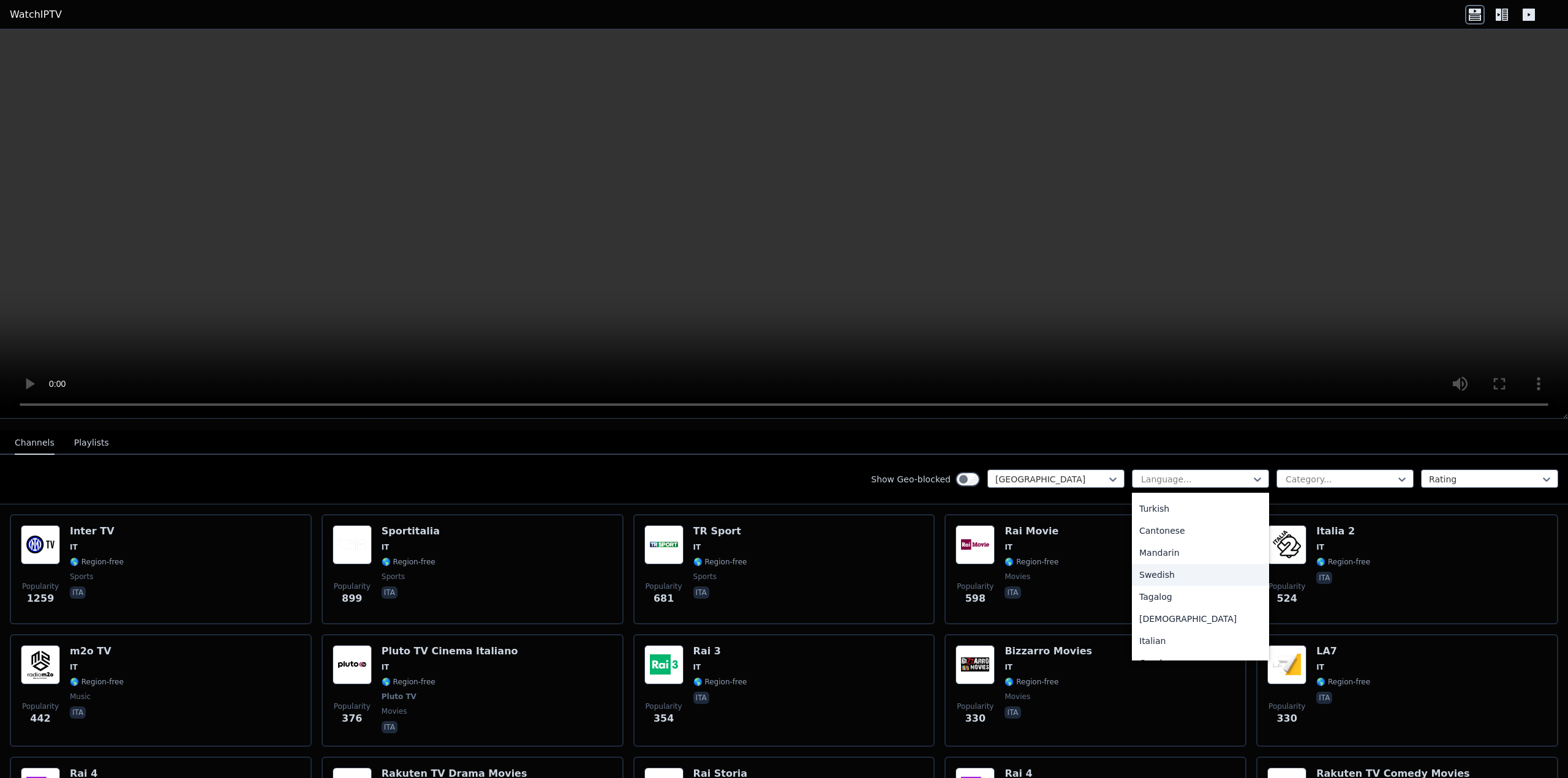
scroll to position [322, 0]
click at [1172, 618] on div "Italian" at bounding box center [1201, 626] width 137 height 22
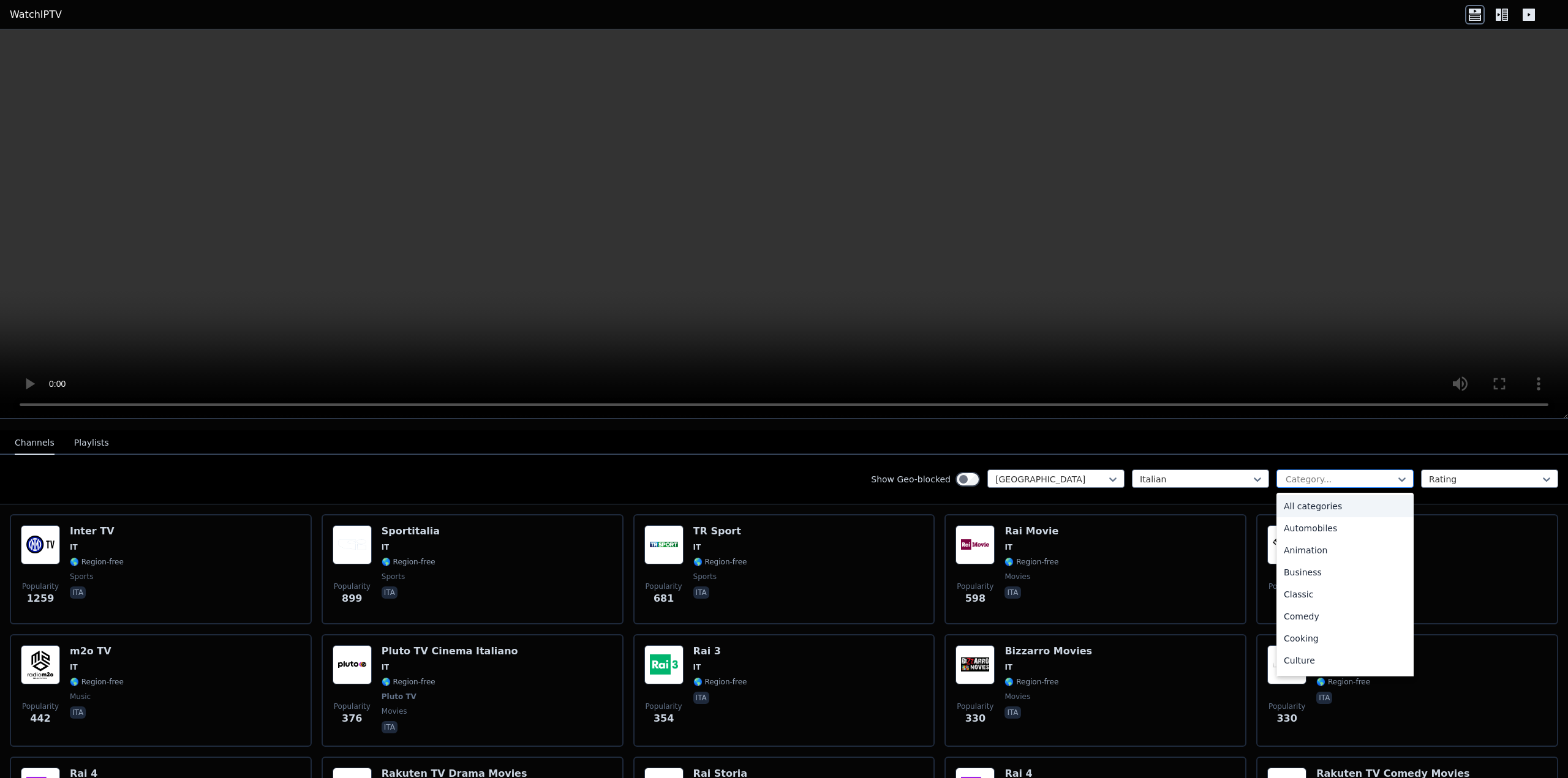
click at [1370, 473] on div at bounding box center [1340, 479] width 111 height 12
click at [1297, 542] on div "Series" at bounding box center [1345, 553] width 137 height 22
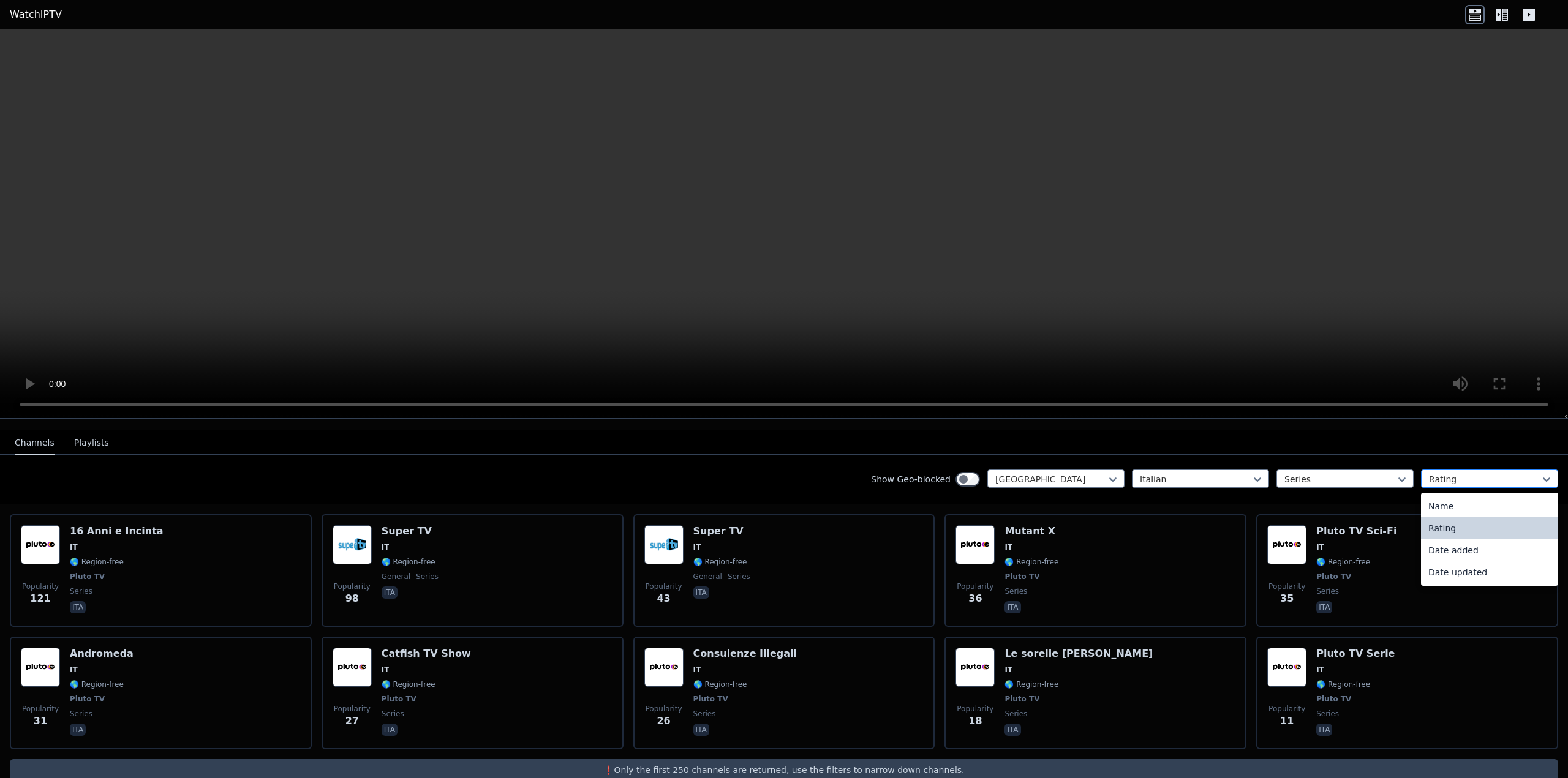
click at [1504, 473] on div at bounding box center [1484, 479] width 111 height 12
click at [1458, 539] on div "Date added" at bounding box center [1490, 550] width 137 height 22
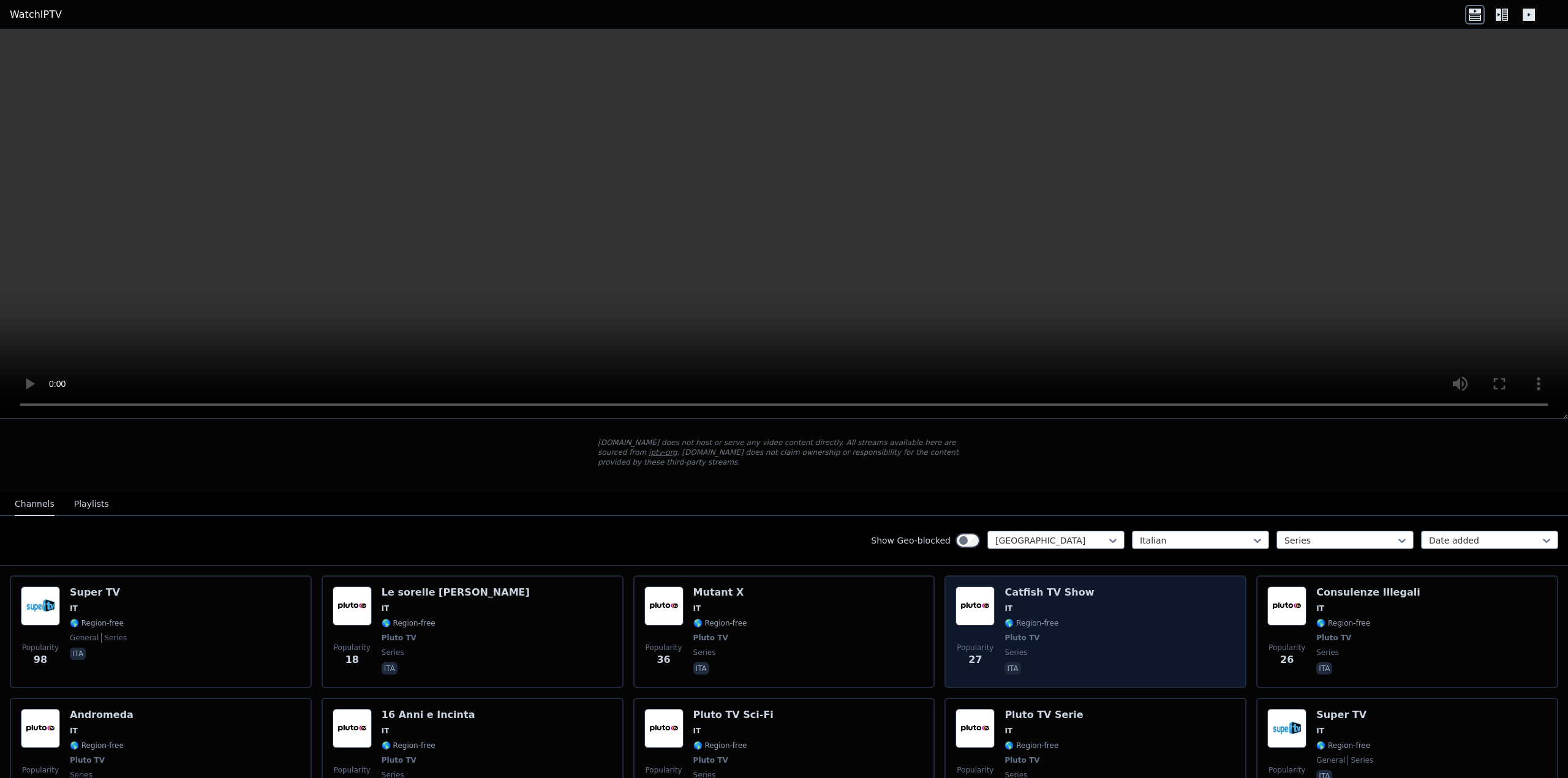
scroll to position [135, 0]
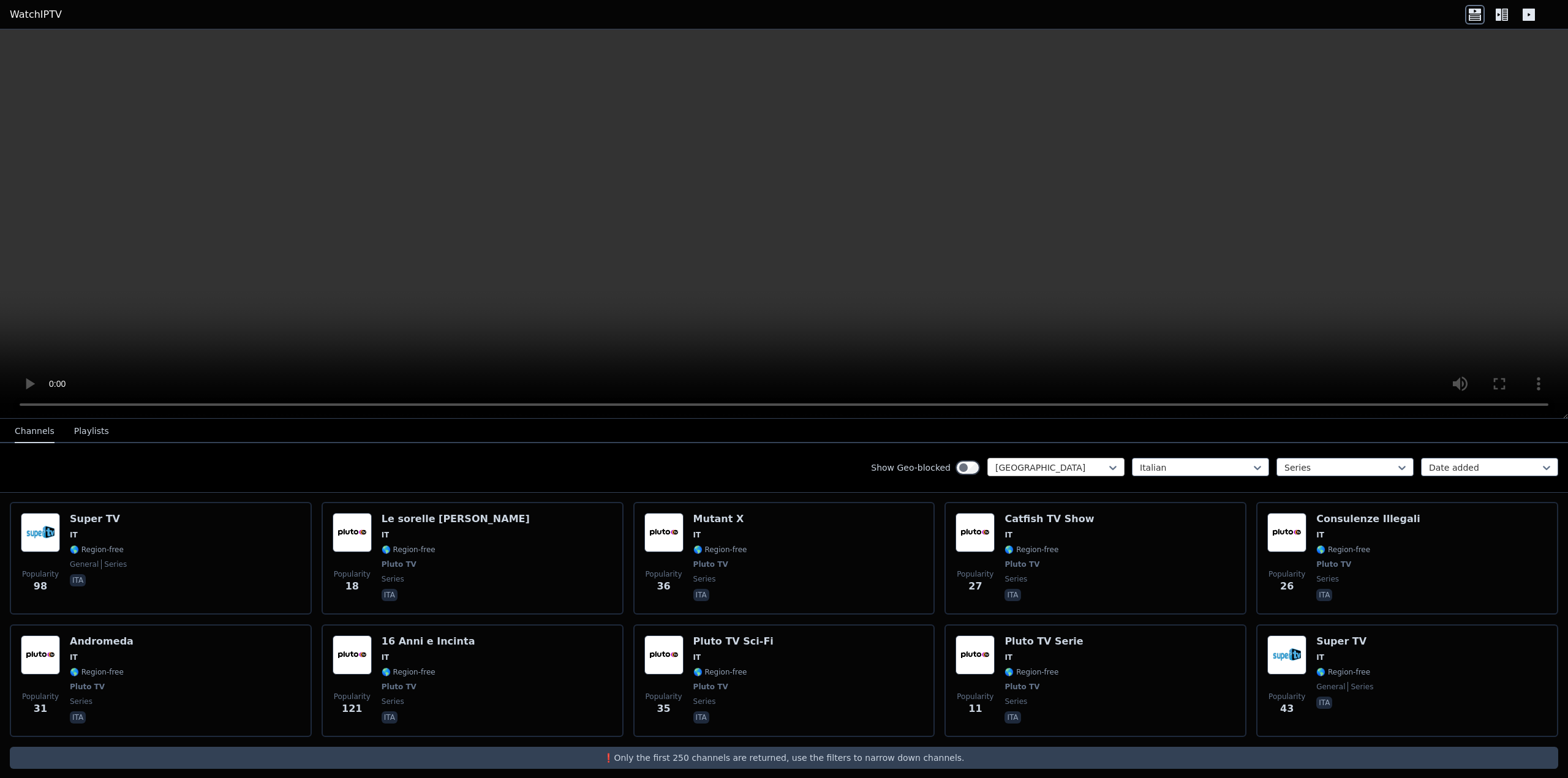
click at [1060, 466] on div at bounding box center [1051, 468] width 111 height 12
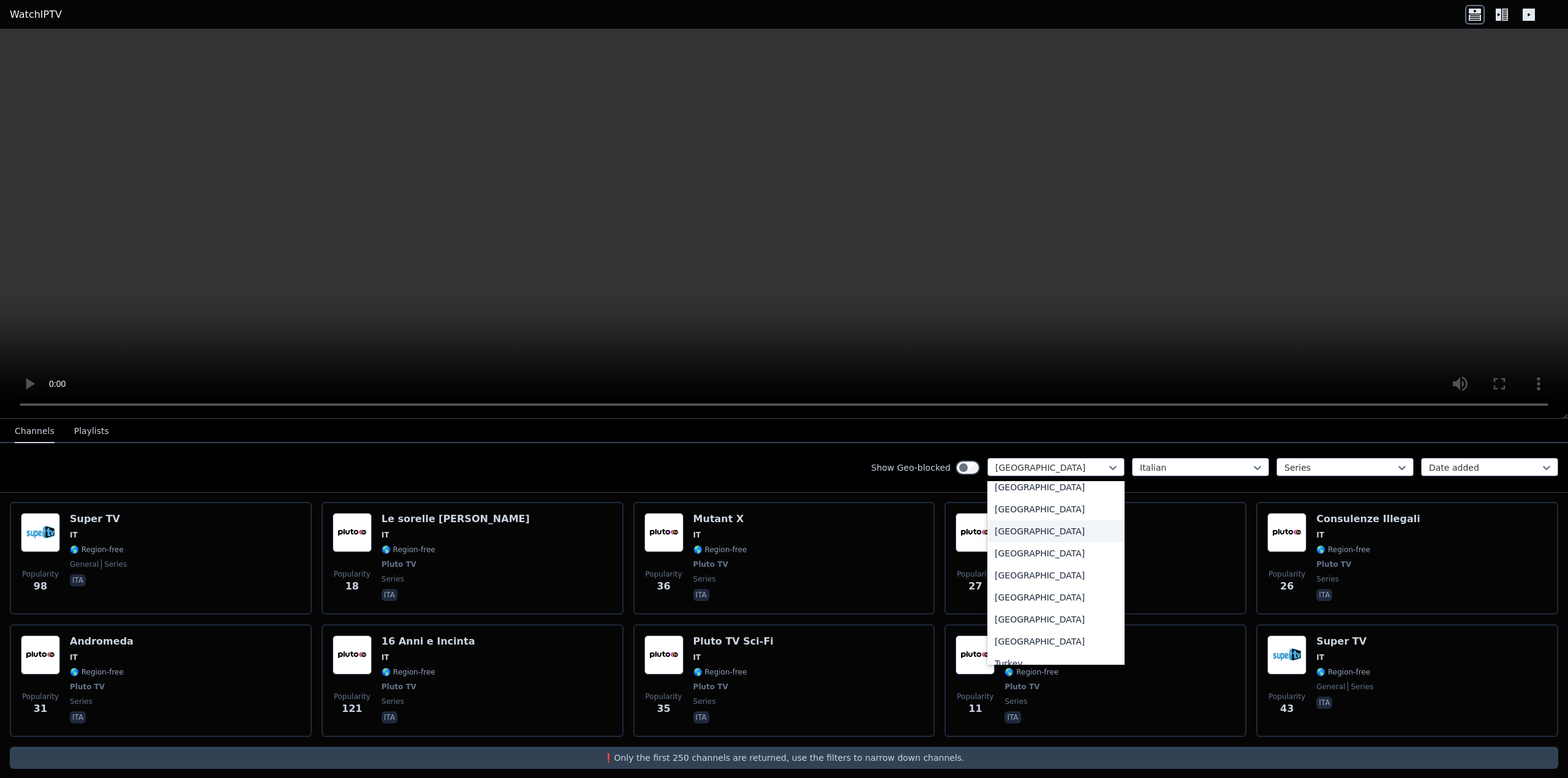
scroll to position [4216, 0]
click at [1030, 609] on div "[GEOGRAPHIC_DATA]" at bounding box center [1056, 612] width 137 height 22
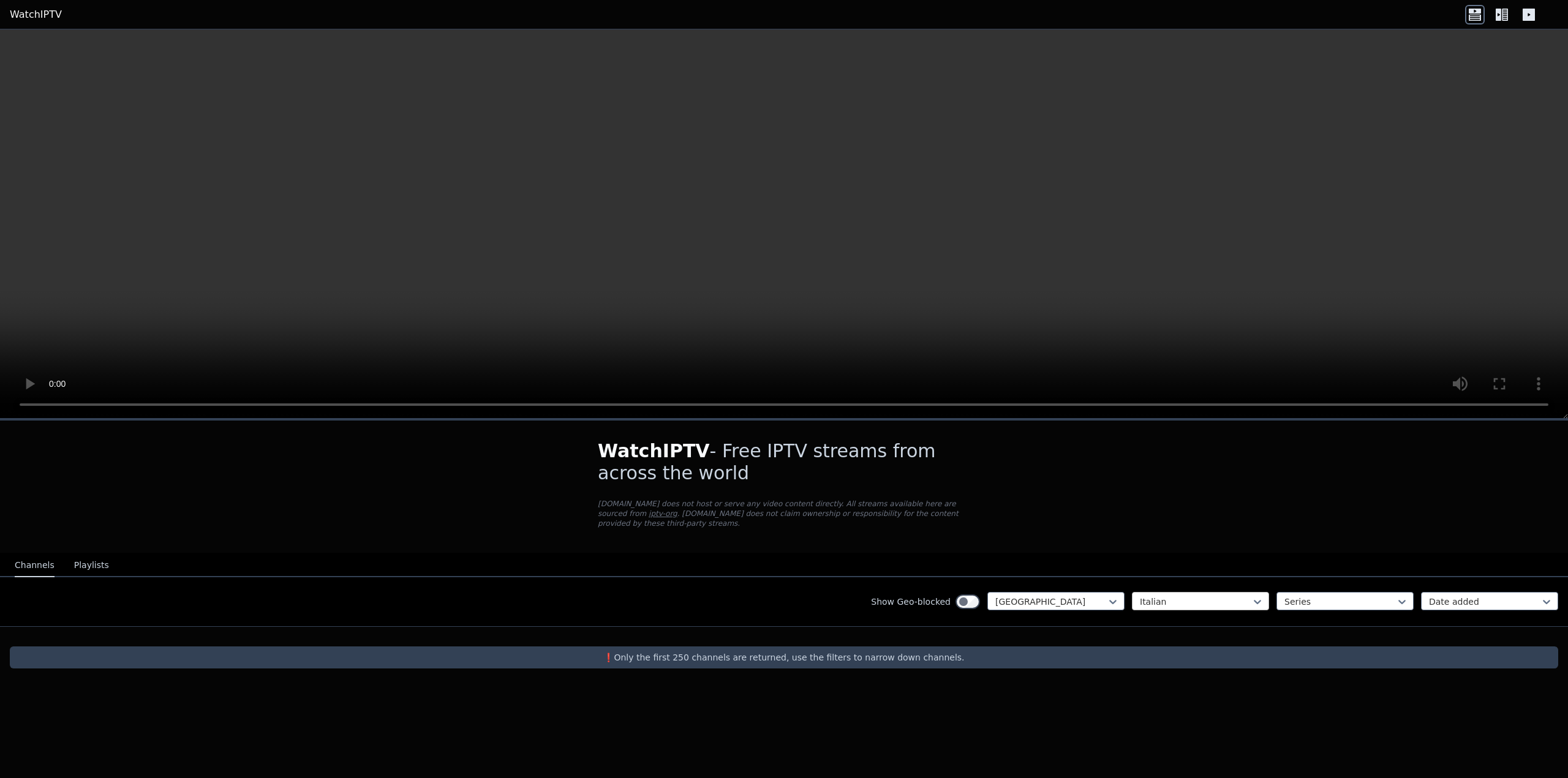
click at [1194, 596] on div at bounding box center [1195, 602] width 111 height 12
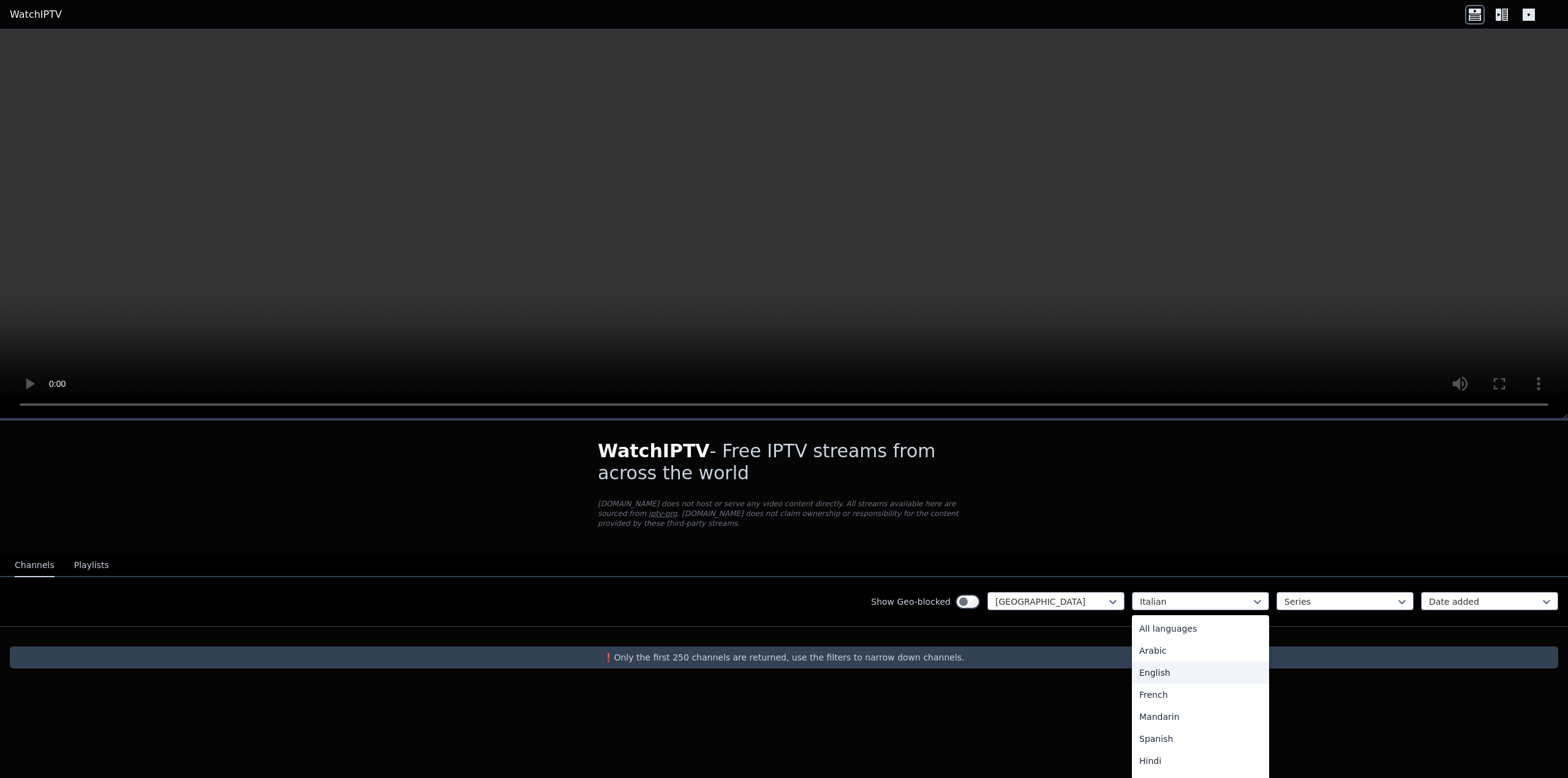
click at [1174, 663] on div "English" at bounding box center [1201, 673] width 137 height 22
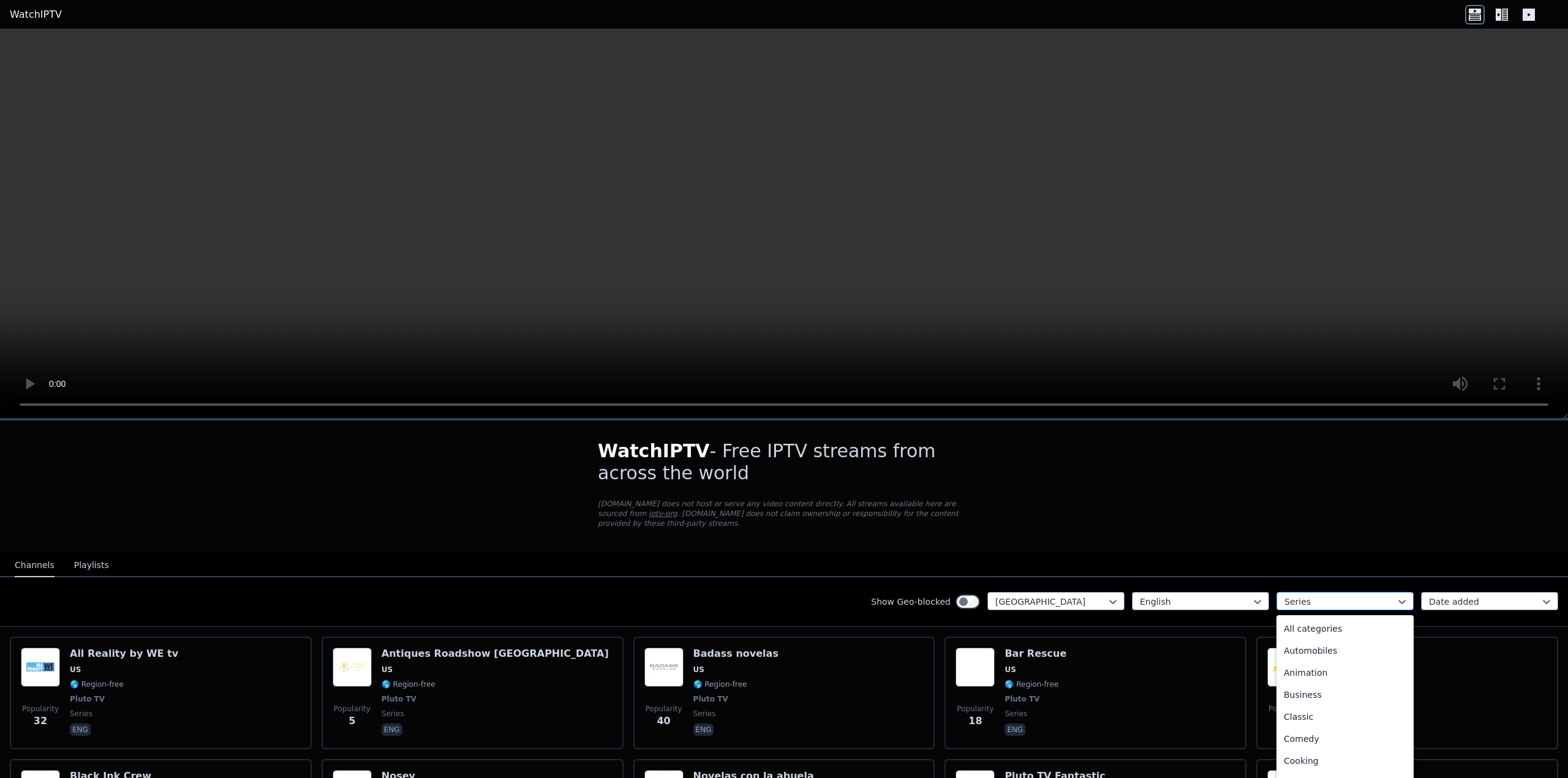
scroll to position [311, 0]
click at [1351, 596] on div at bounding box center [1340, 602] width 111 height 12
click at [1311, 618] on div "All categories" at bounding box center [1345, 628] width 137 height 22
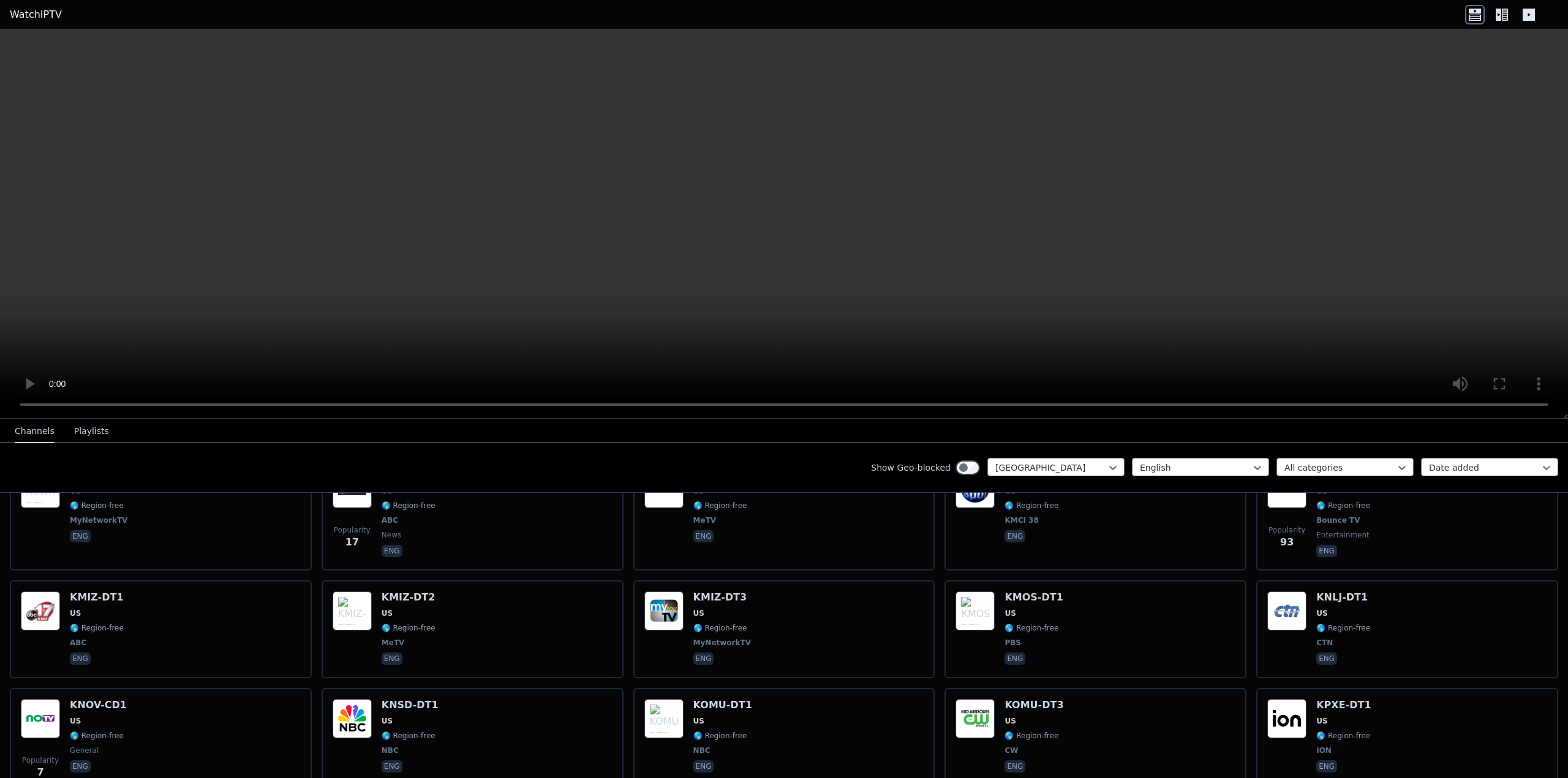
scroll to position [5990, 0]
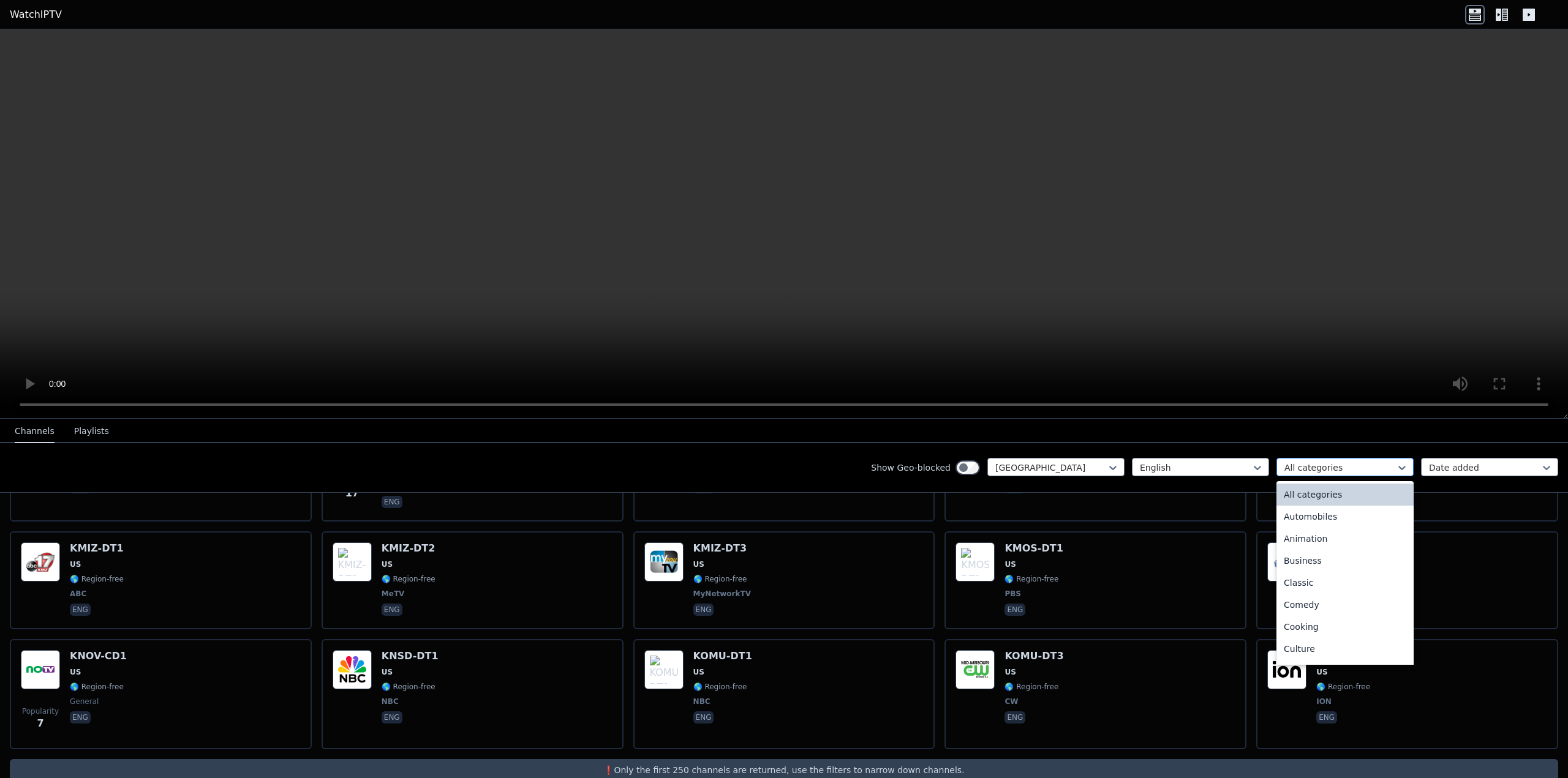
click at [1344, 463] on div at bounding box center [1340, 468] width 111 height 12
click at [1312, 614] on div "Lifestyle" at bounding box center [1345, 619] width 137 height 22
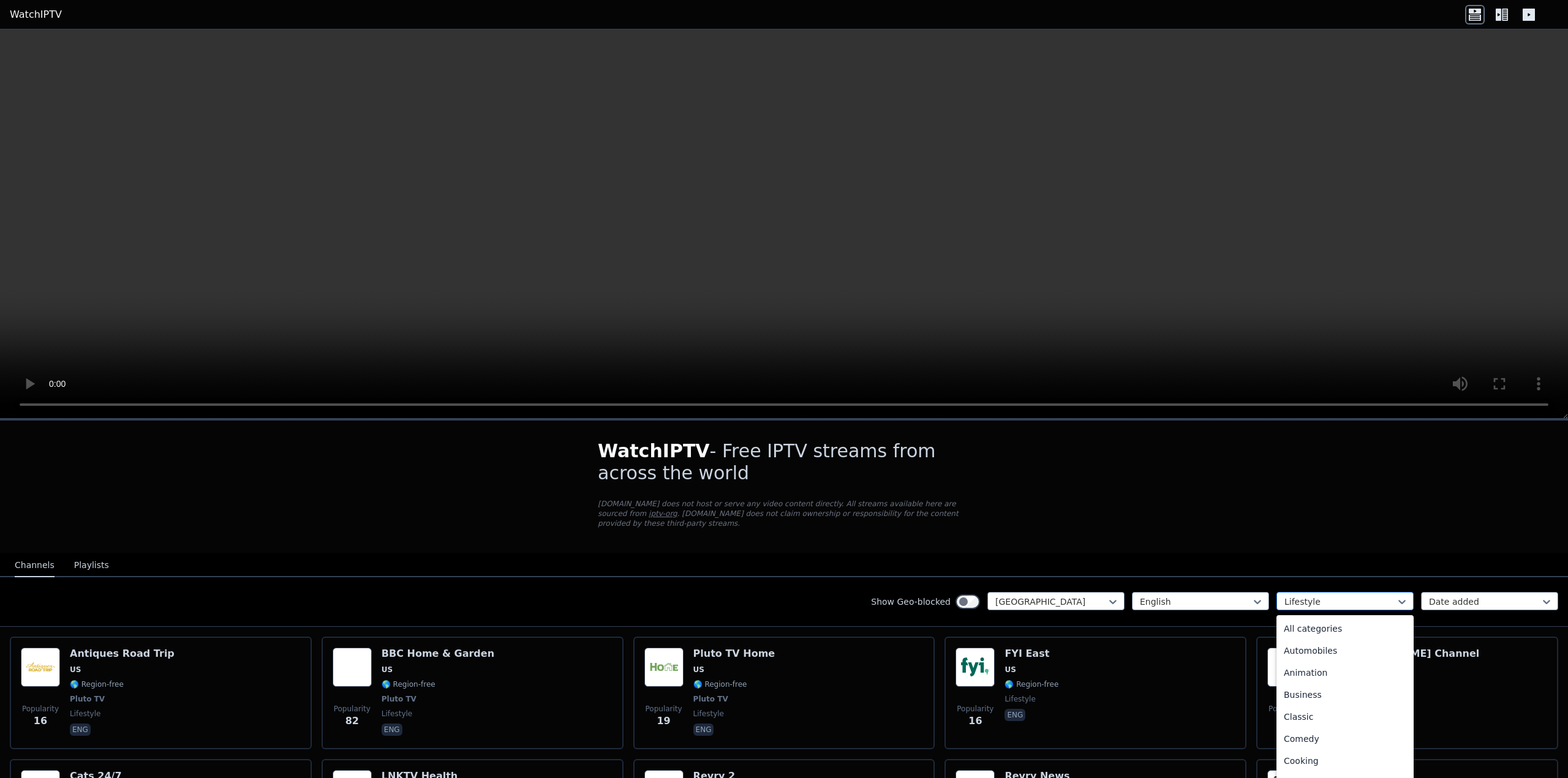
click at [1367, 596] on div at bounding box center [1340, 602] width 111 height 12
click at [1342, 674] on div "Movies" at bounding box center [1345, 680] width 137 height 22
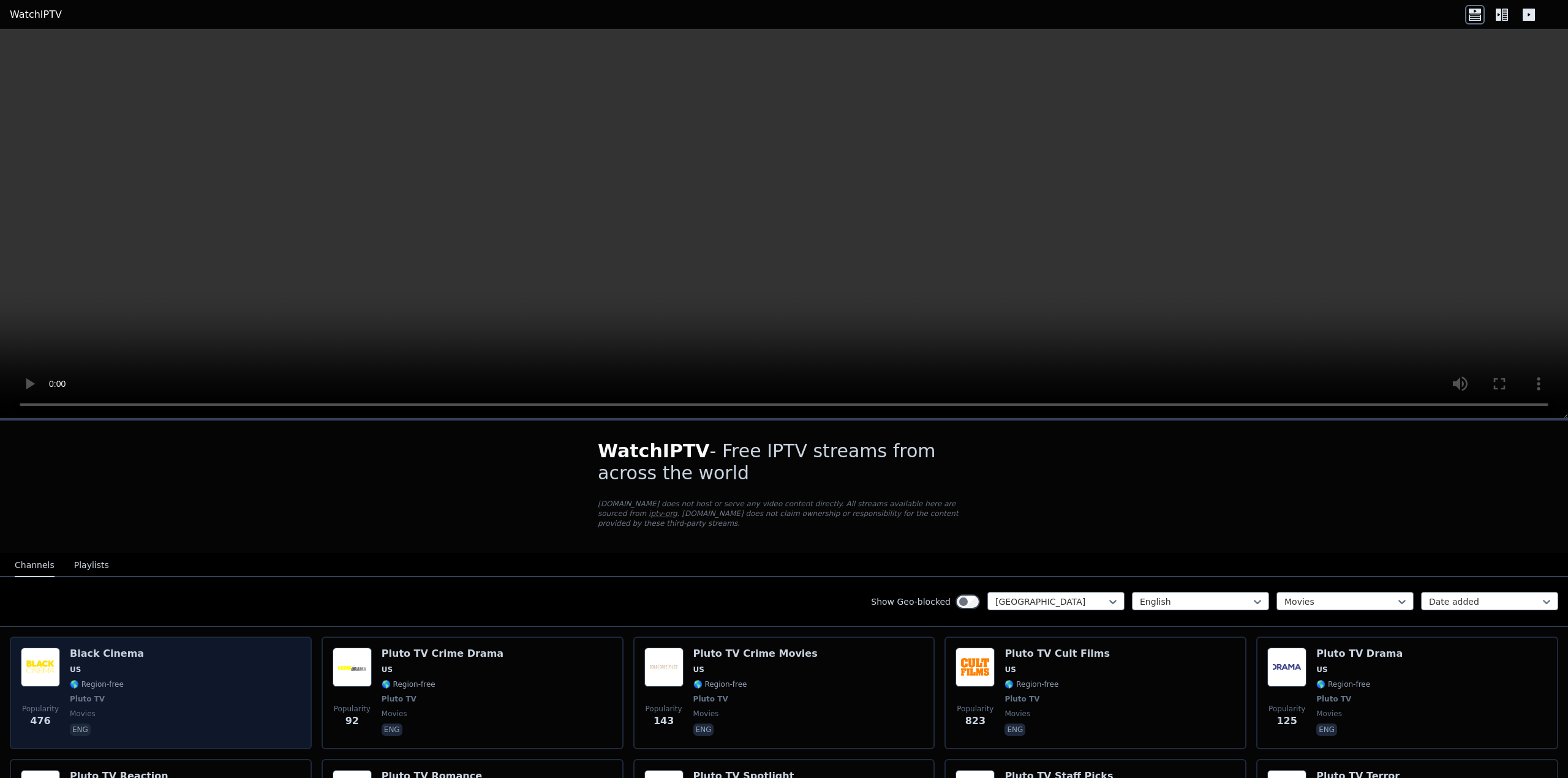
click at [62, 651] on div "Popularity 476 Black Cinema US 🌎 Region-free Pluto TV movies eng" at bounding box center [160, 693] width 280 height 91
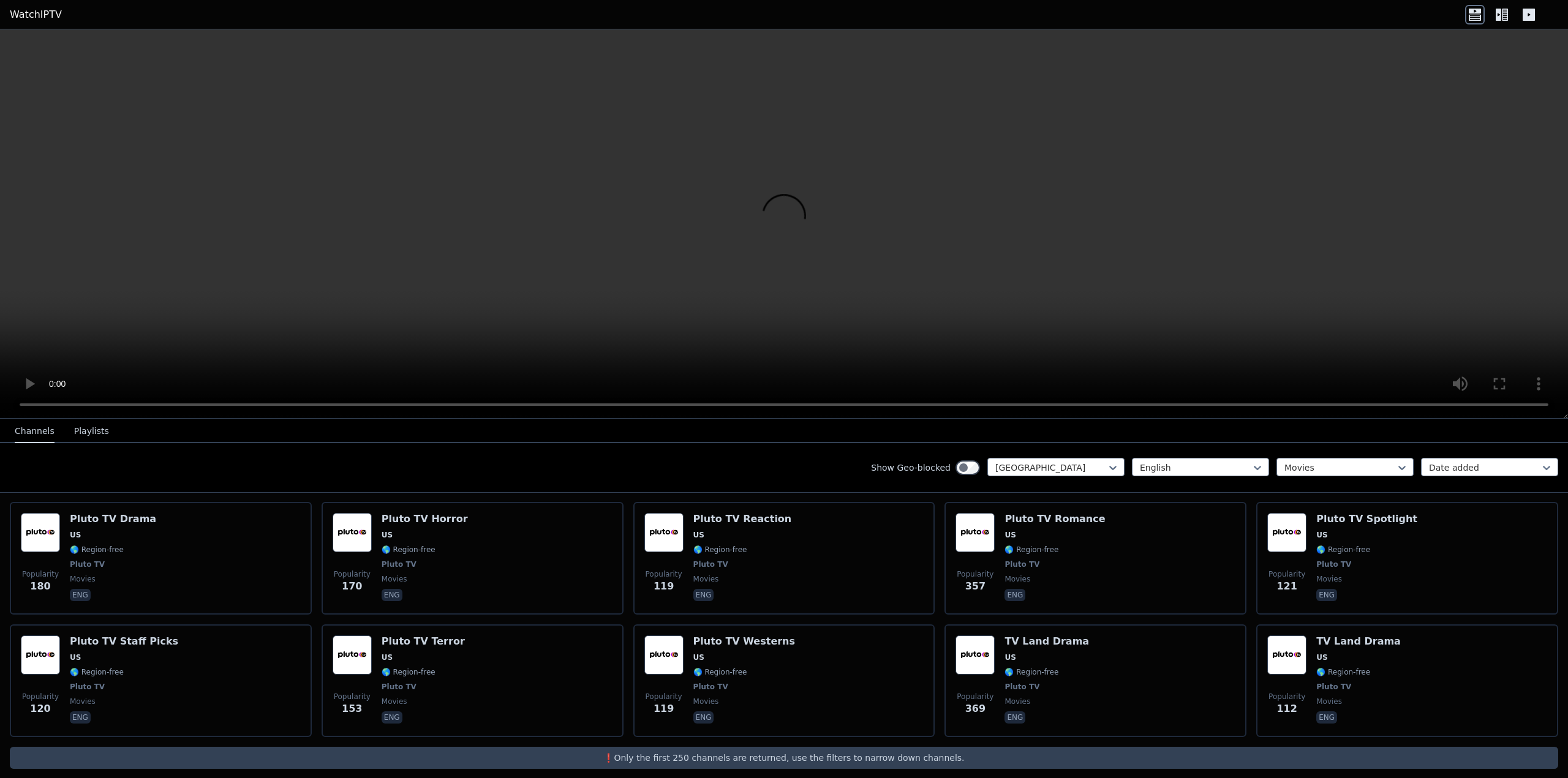
scroll to position [745, 0]
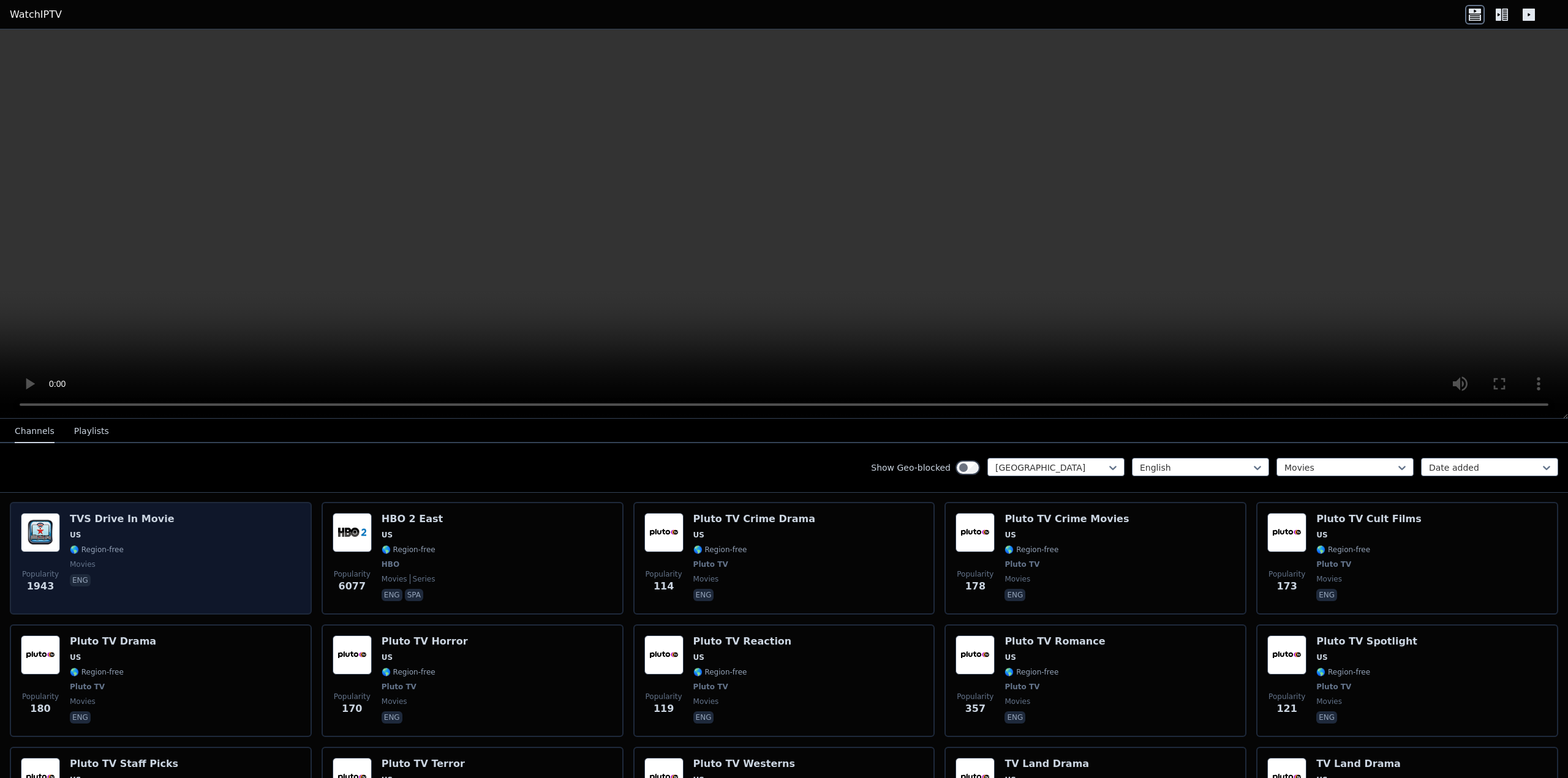
click at [57, 516] on img at bounding box center [40, 533] width 39 height 39
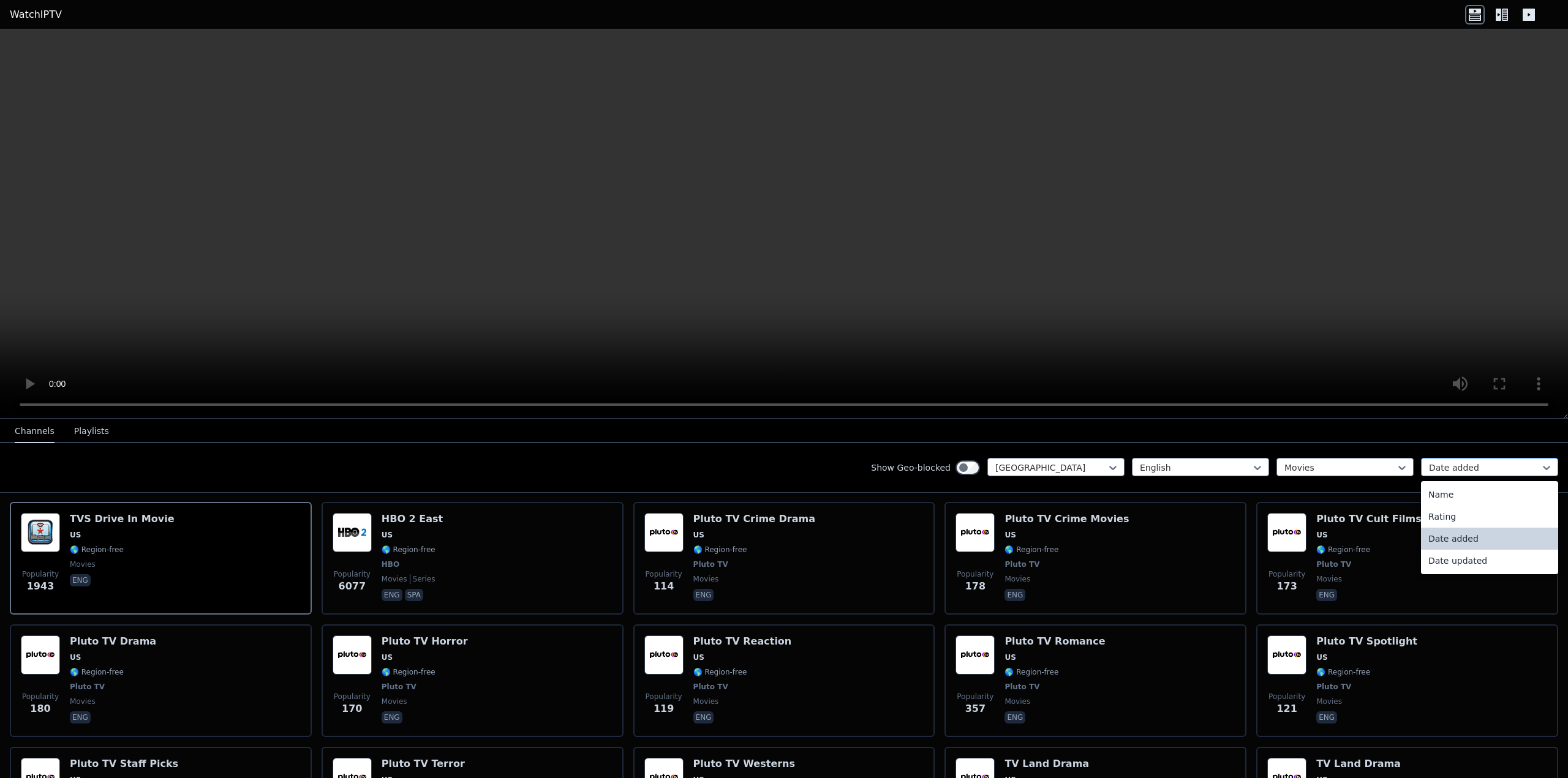
click at [1531, 467] on div "Date added" at bounding box center [1490, 467] width 137 height 19
click at [1458, 517] on div "Rating" at bounding box center [1490, 517] width 137 height 22
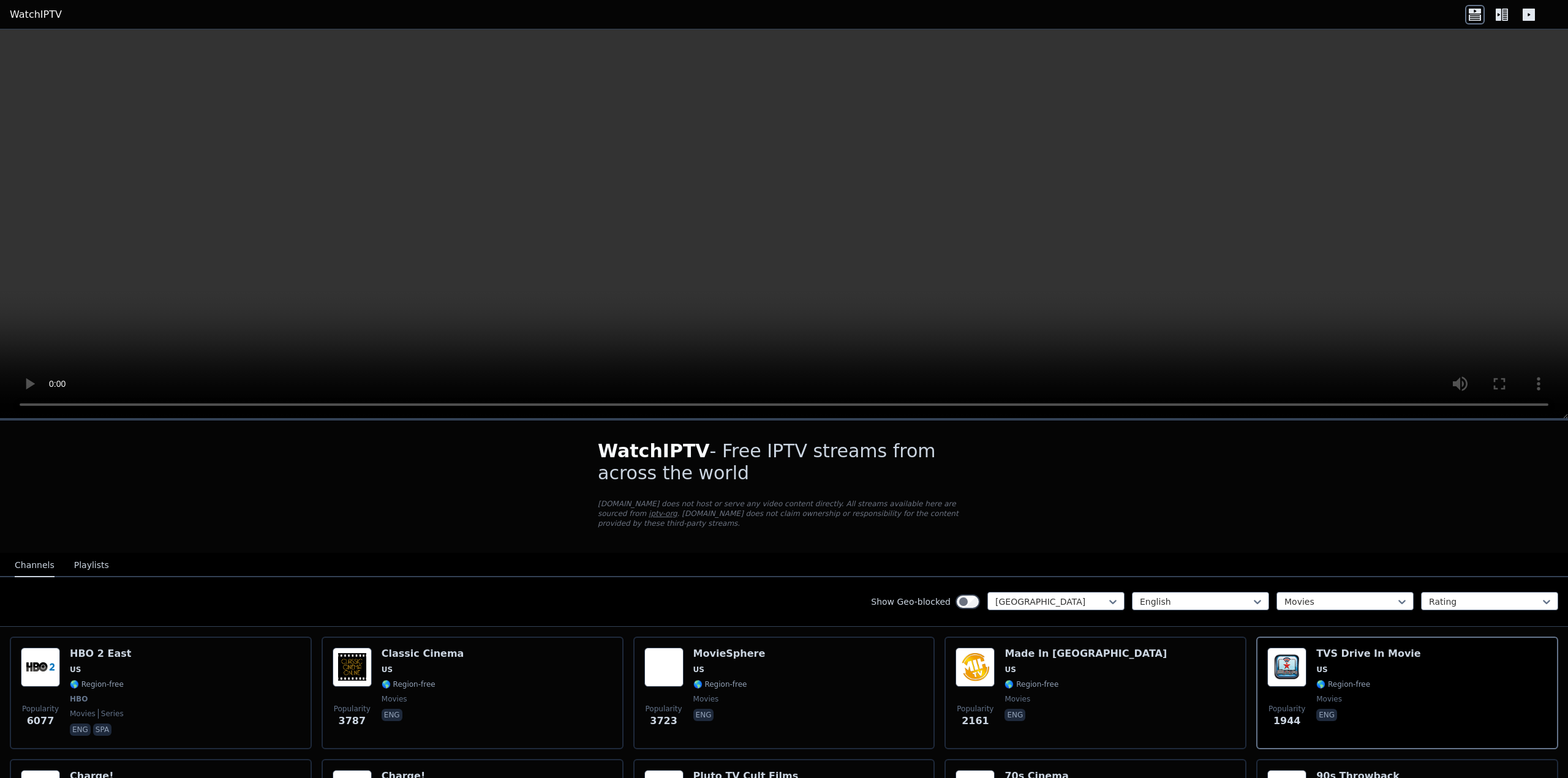
scroll to position [61, 0]
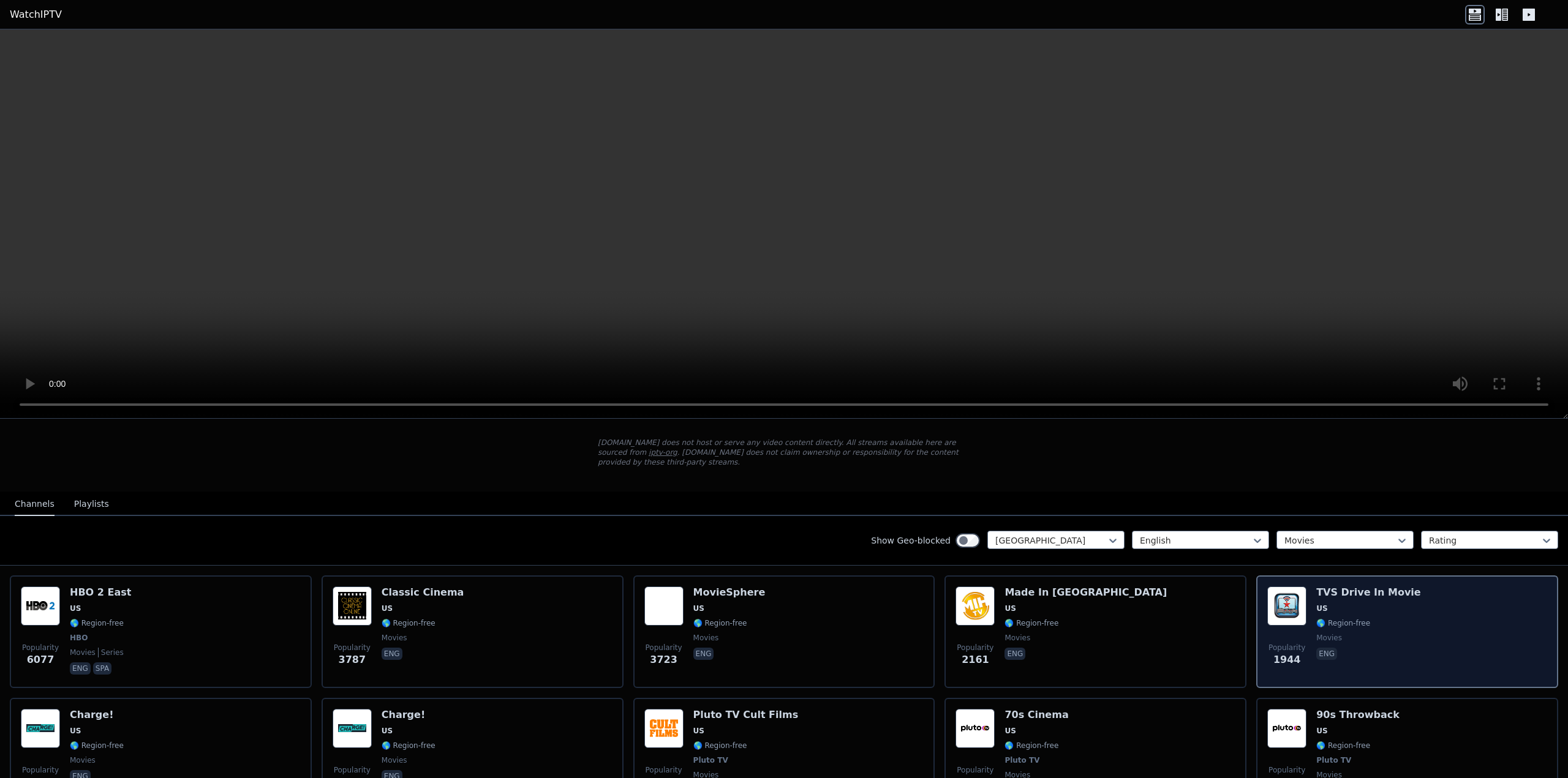
click at [1428, 616] on div "Popularity 1944 TVS Drive In Movie US 🌎 Region-free movies eng" at bounding box center [1408, 632] width 280 height 91
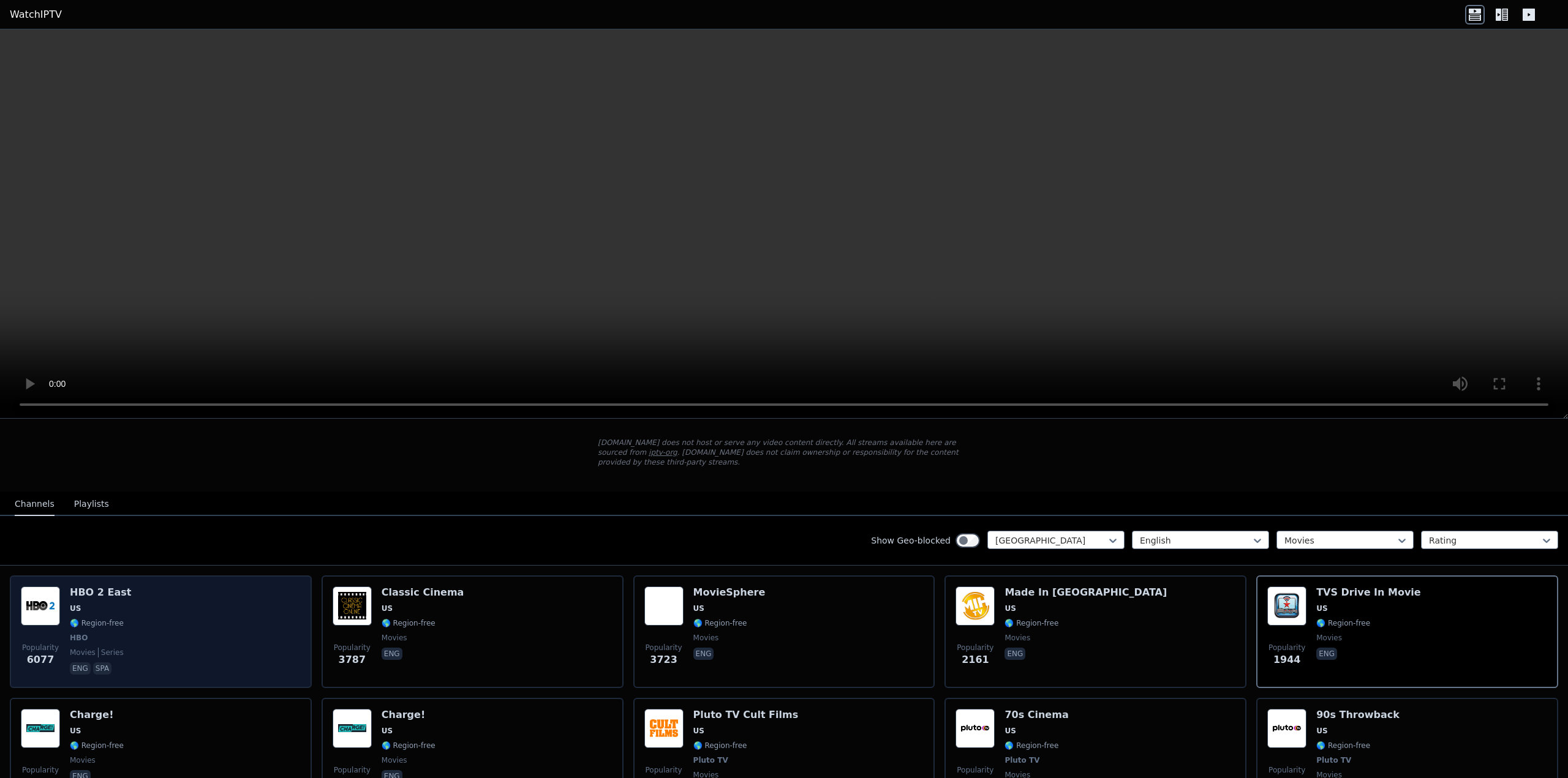
click at [133, 586] on div "Popularity 6077 HBO 2 East US 🌎 Region-free HBO movies series eng spa" at bounding box center [160, 632] width 280 height 91
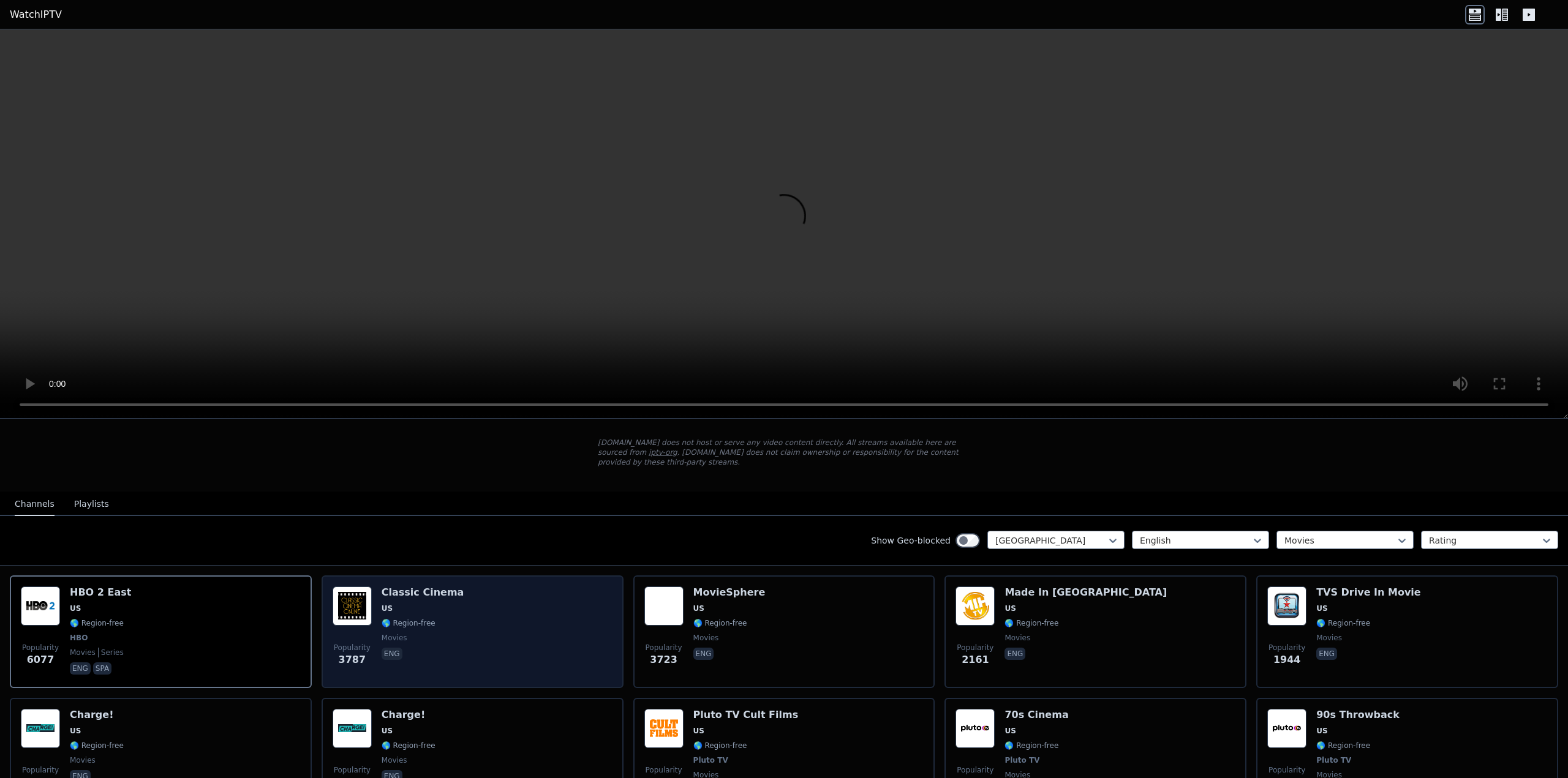
scroll to position [184, 0]
